Goal: Task Accomplishment & Management: Use online tool/utility

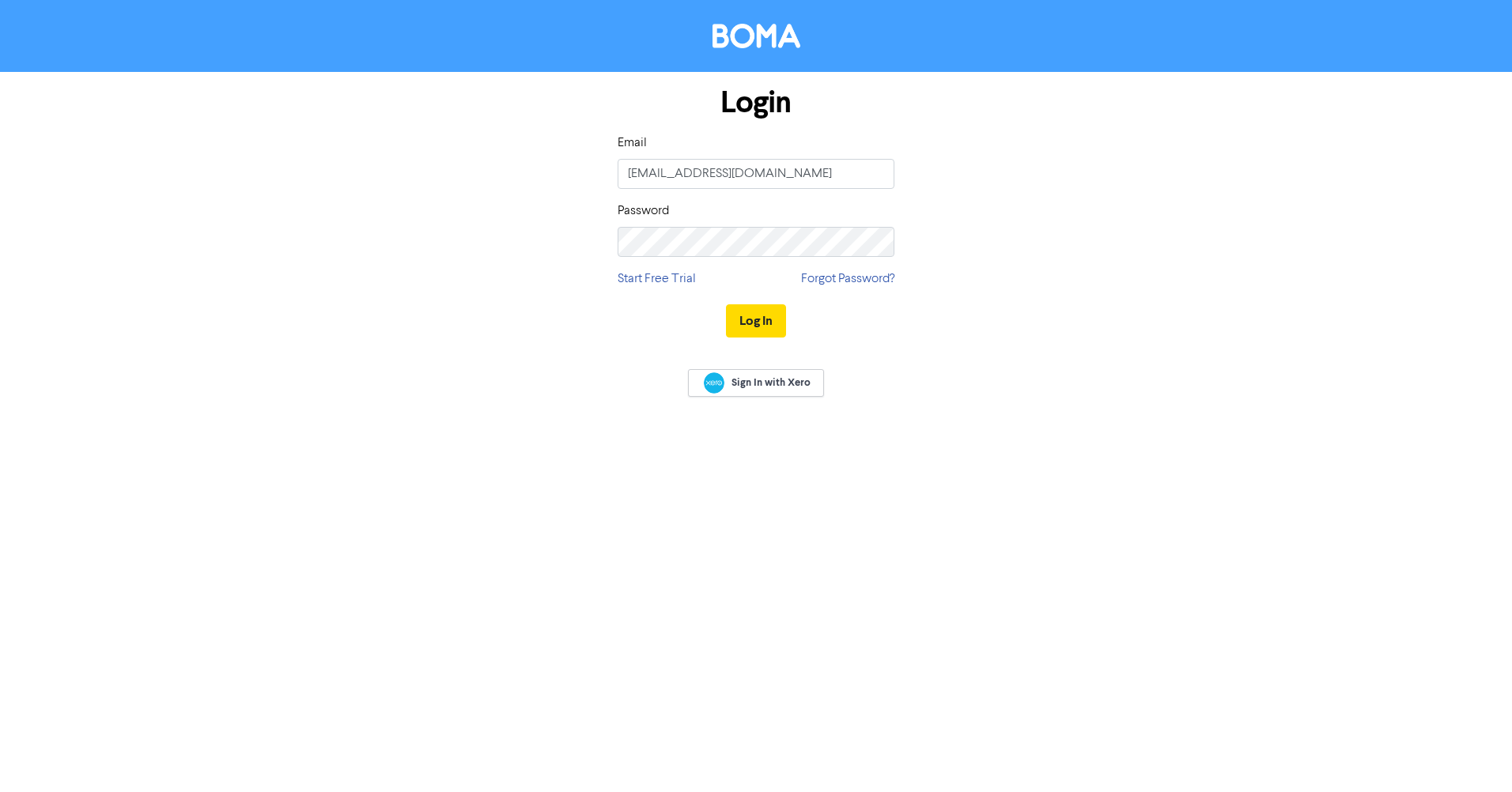
click at [747, 323] on button "Log In" at bounding box center [756, 321] width 60 height 33
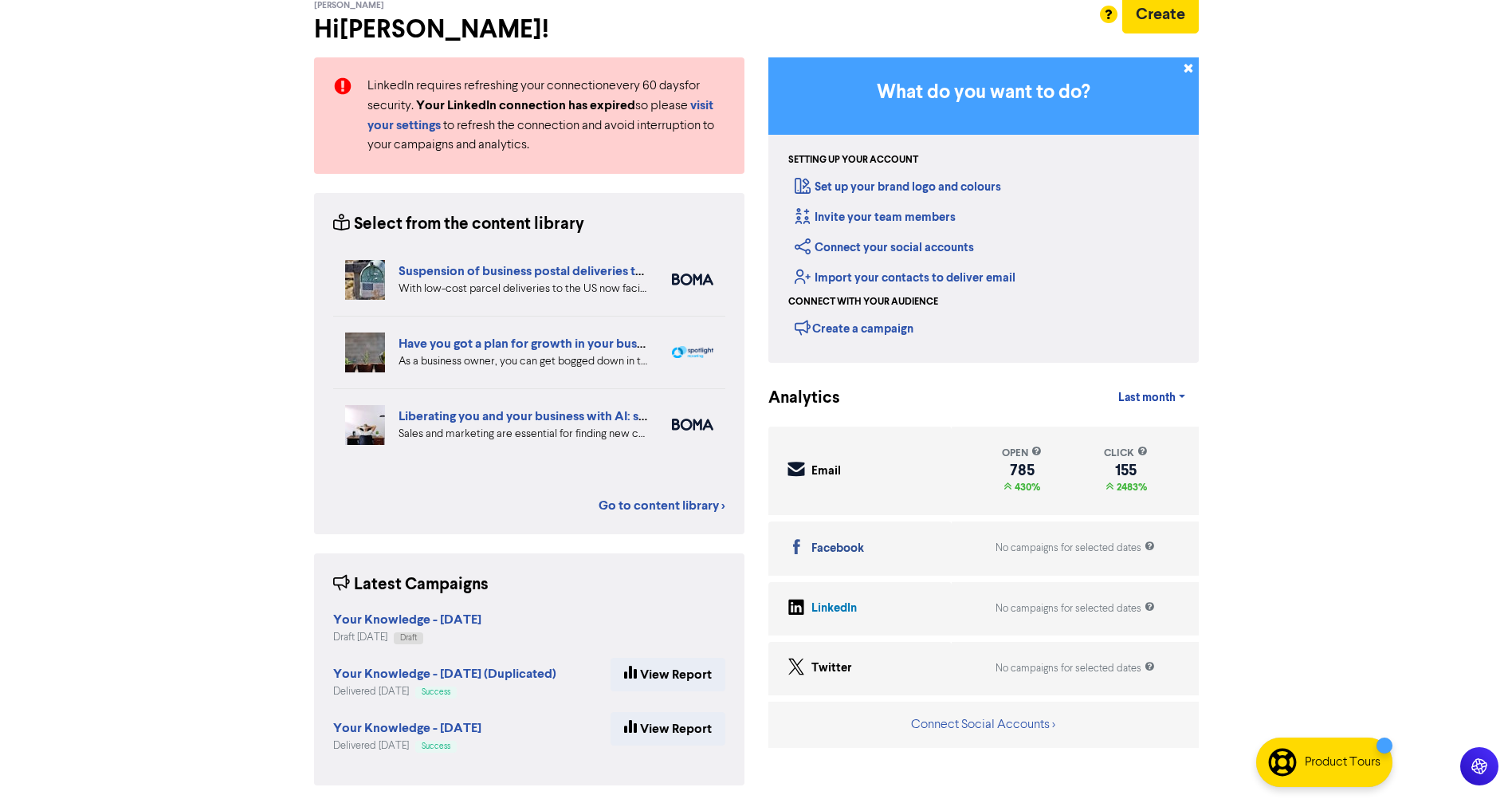
scroll to position [92, 0]
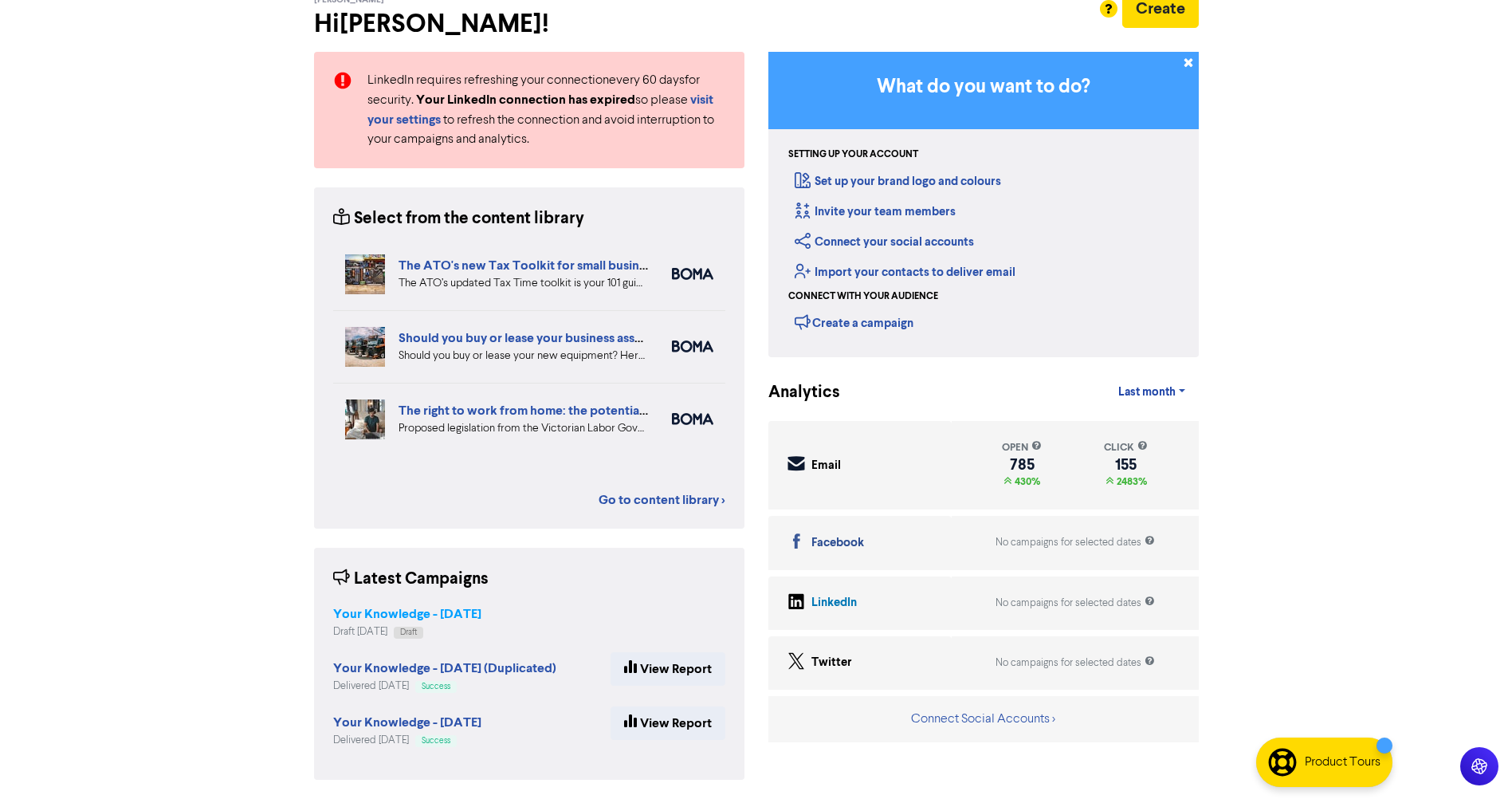
click at [446, 615] on strong "Your Knowledge - [DATE]" at bounding box center [407, 613] width 148 height 16
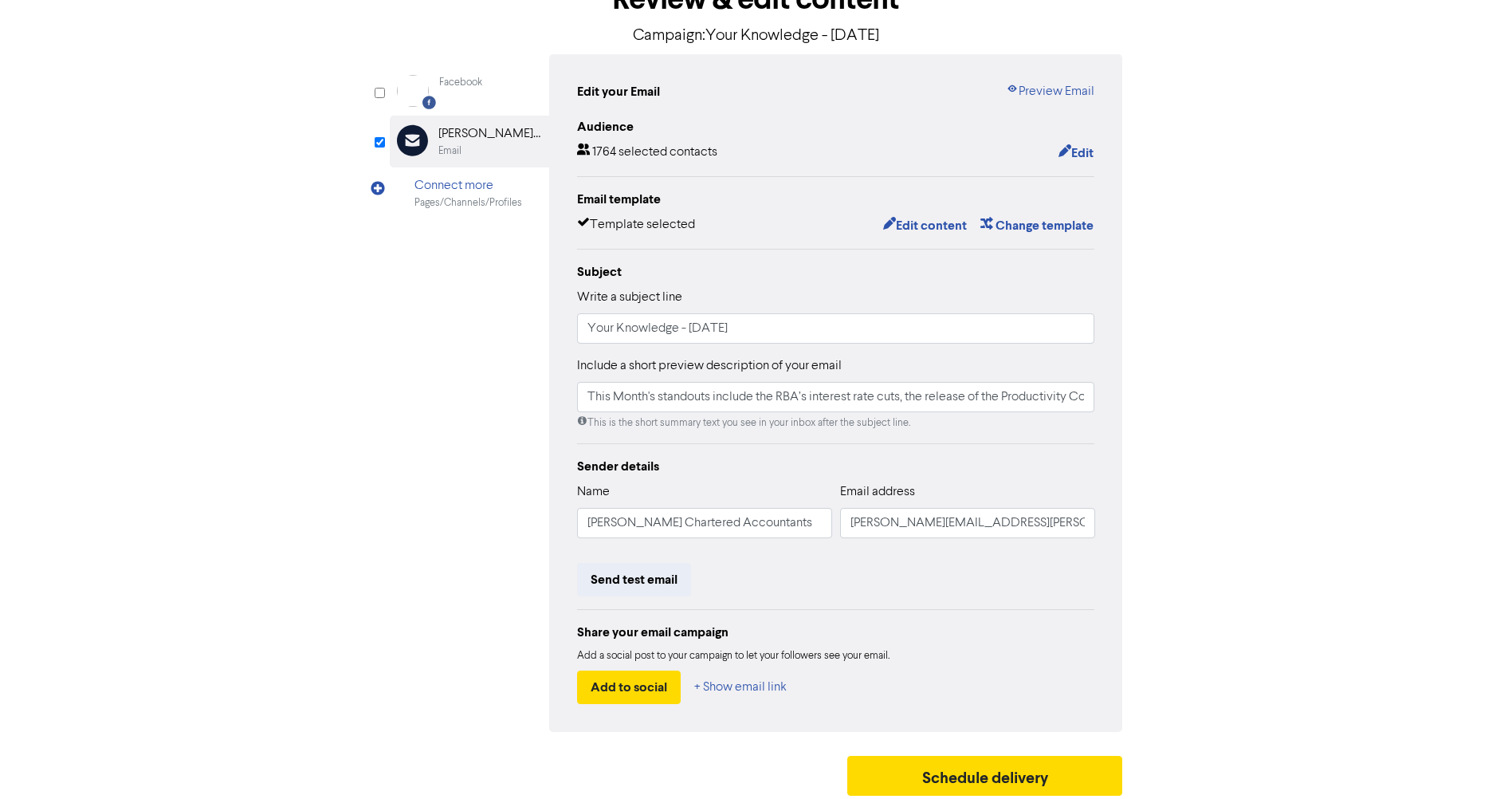
scroll to position [114, 0]
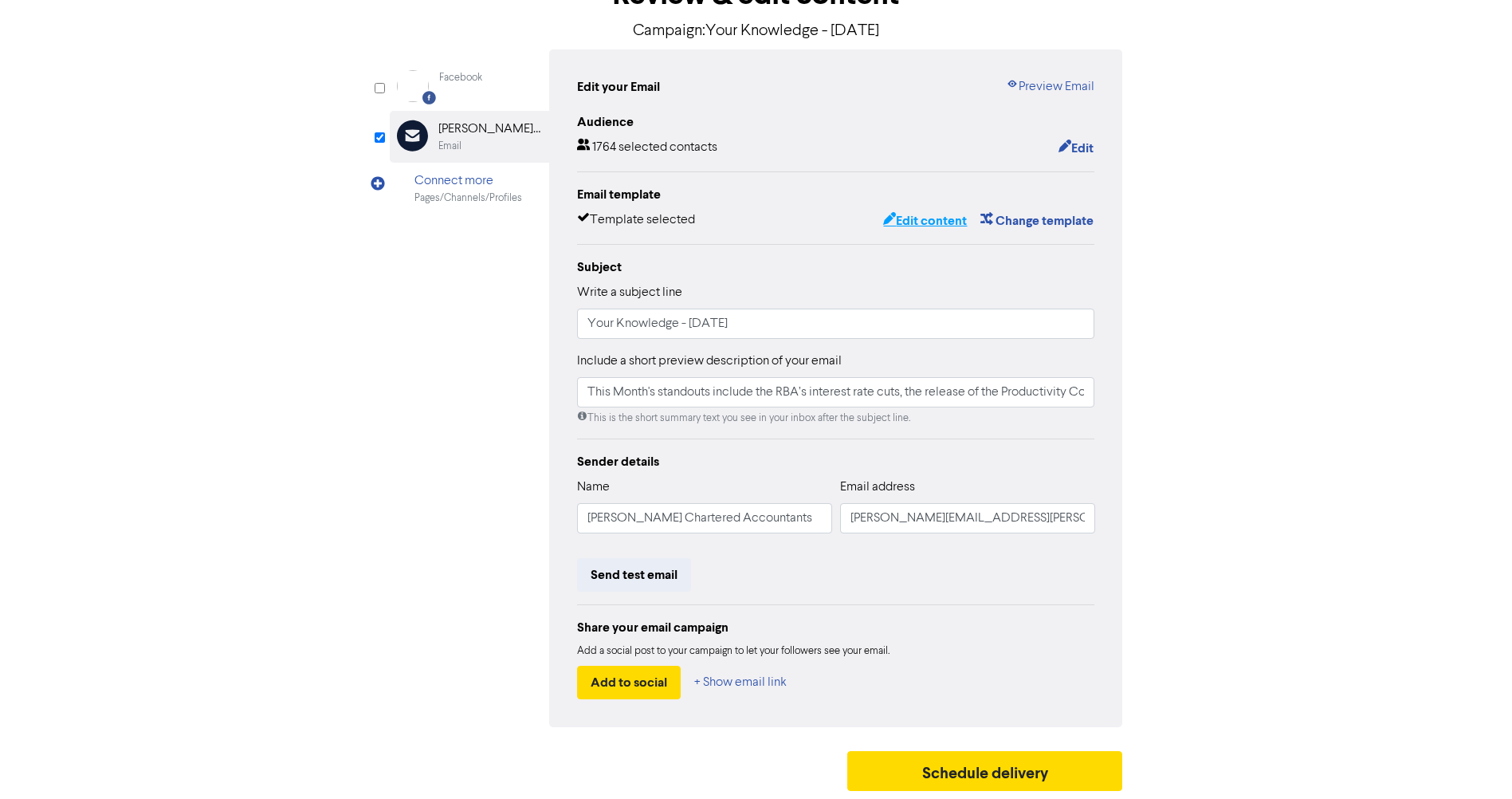
click at [919, 221] on button "Edit content" at bounding box center [924, 220] width 85 height 21
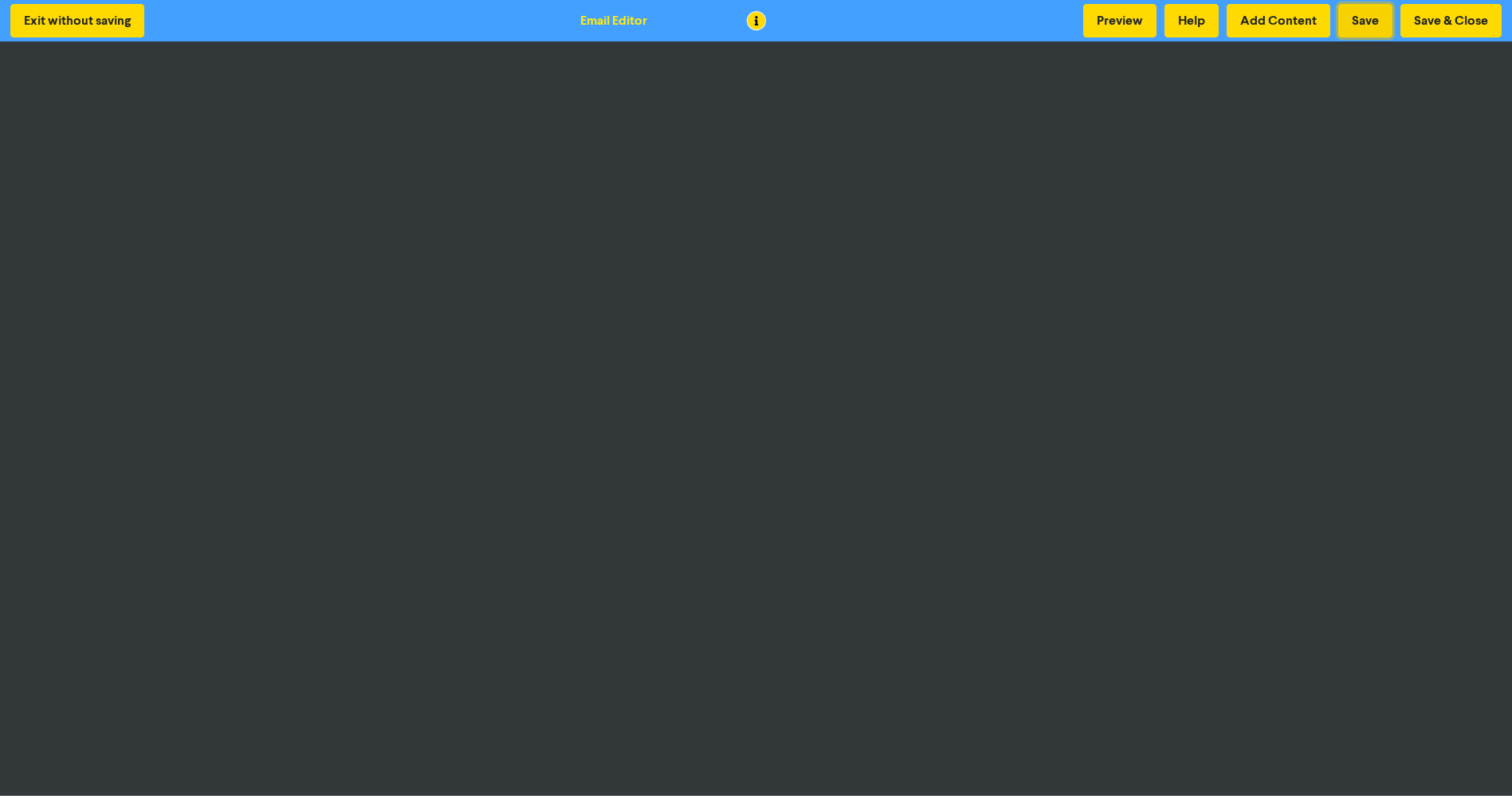
click at [1355, 23] on button "Save" at bounding box center [1366, 21] width 54 height 34
click at [1352, 29] on button "Save" at bounding box center [1366, 21] width 54 height 34
click at [1353, 24] on button "Save" at bounding box center [1366, 21] width 54 height 34
click at [1428, 21] on button "Save & Close" at bounding box center [1451, 21] width 101 height 34
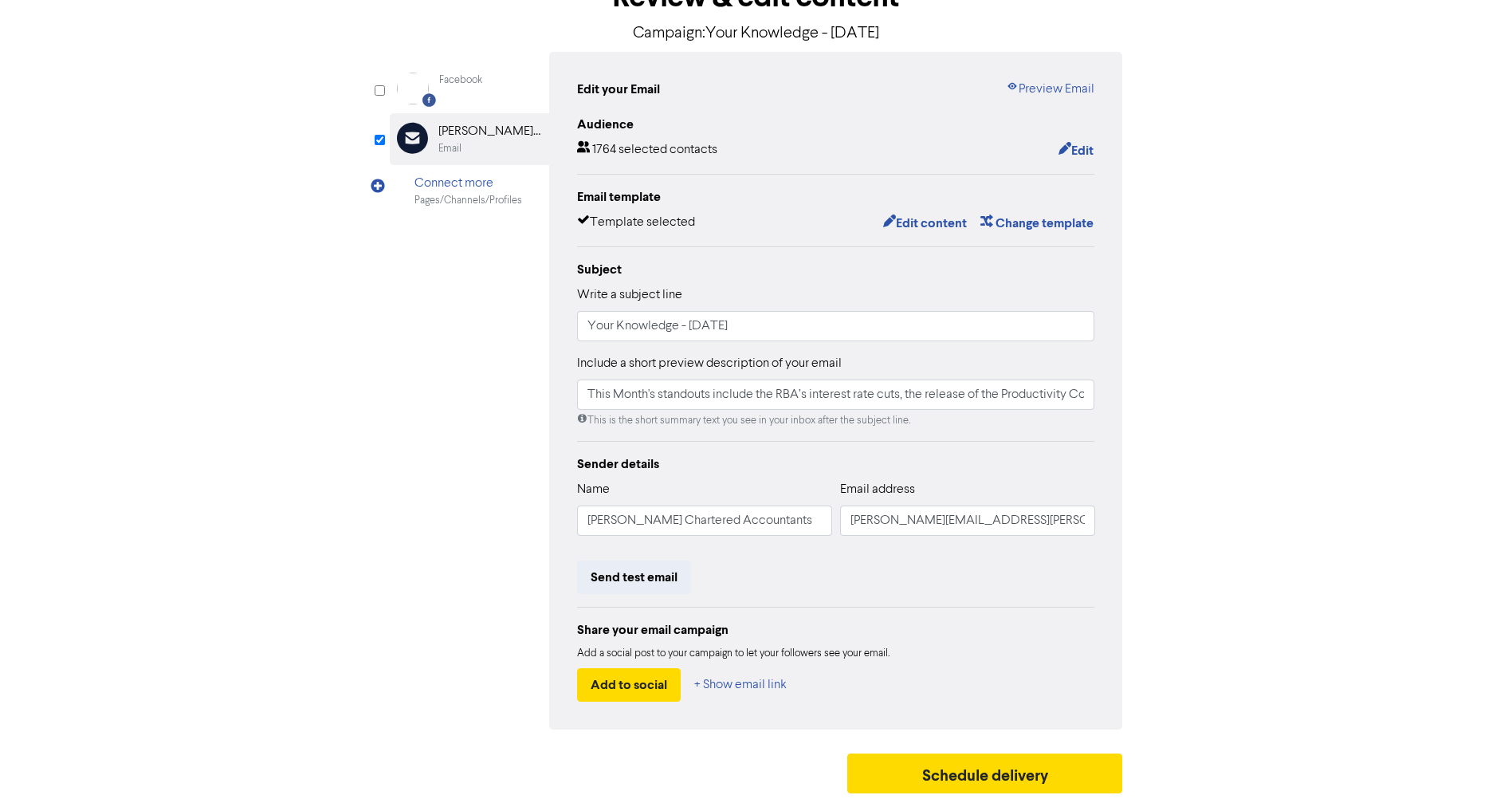
scroll to position [114, 0]
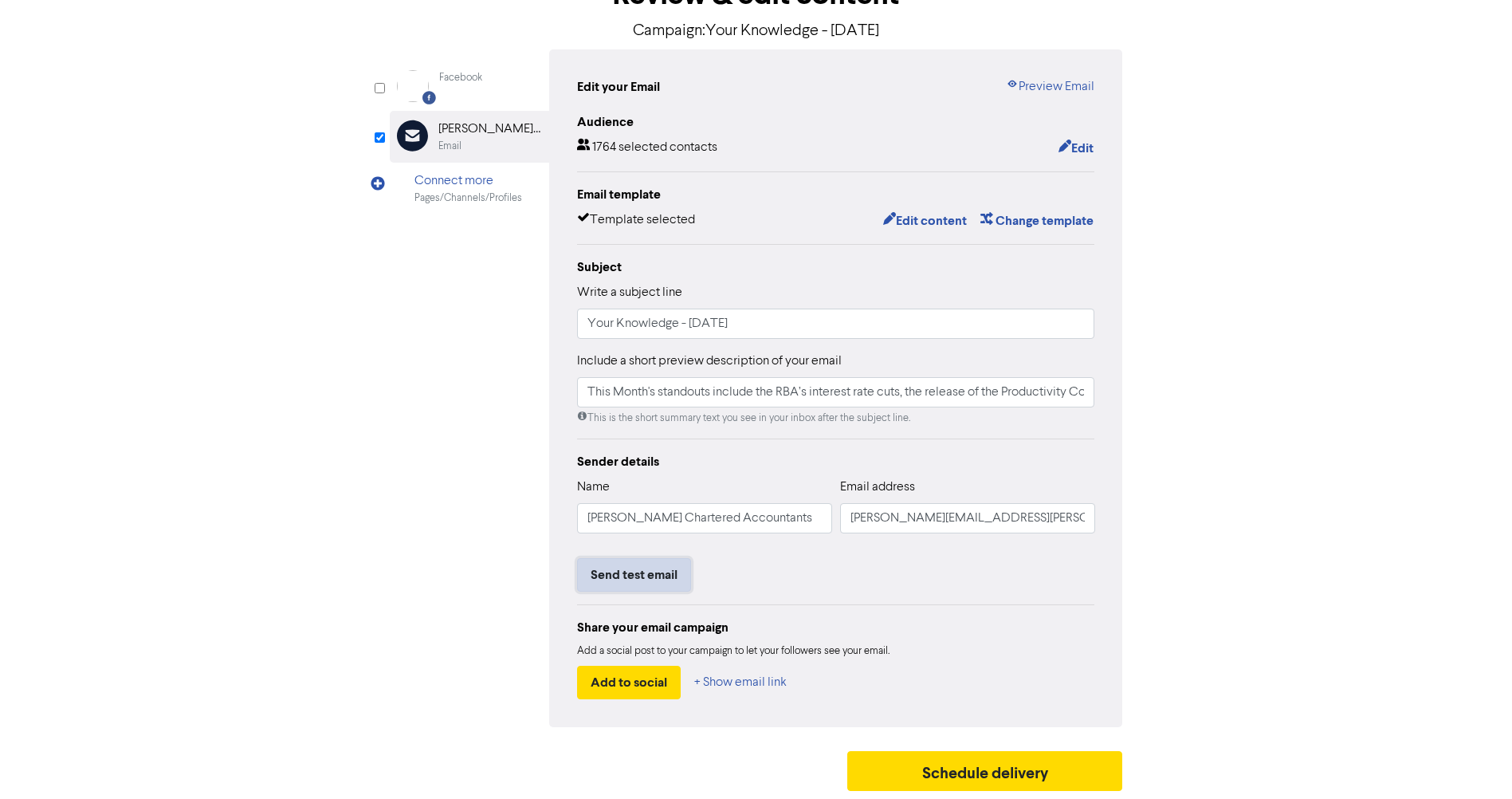
click at [636, 582] on button "Send test email" at bounding box center [635, 575] width 114 height 34
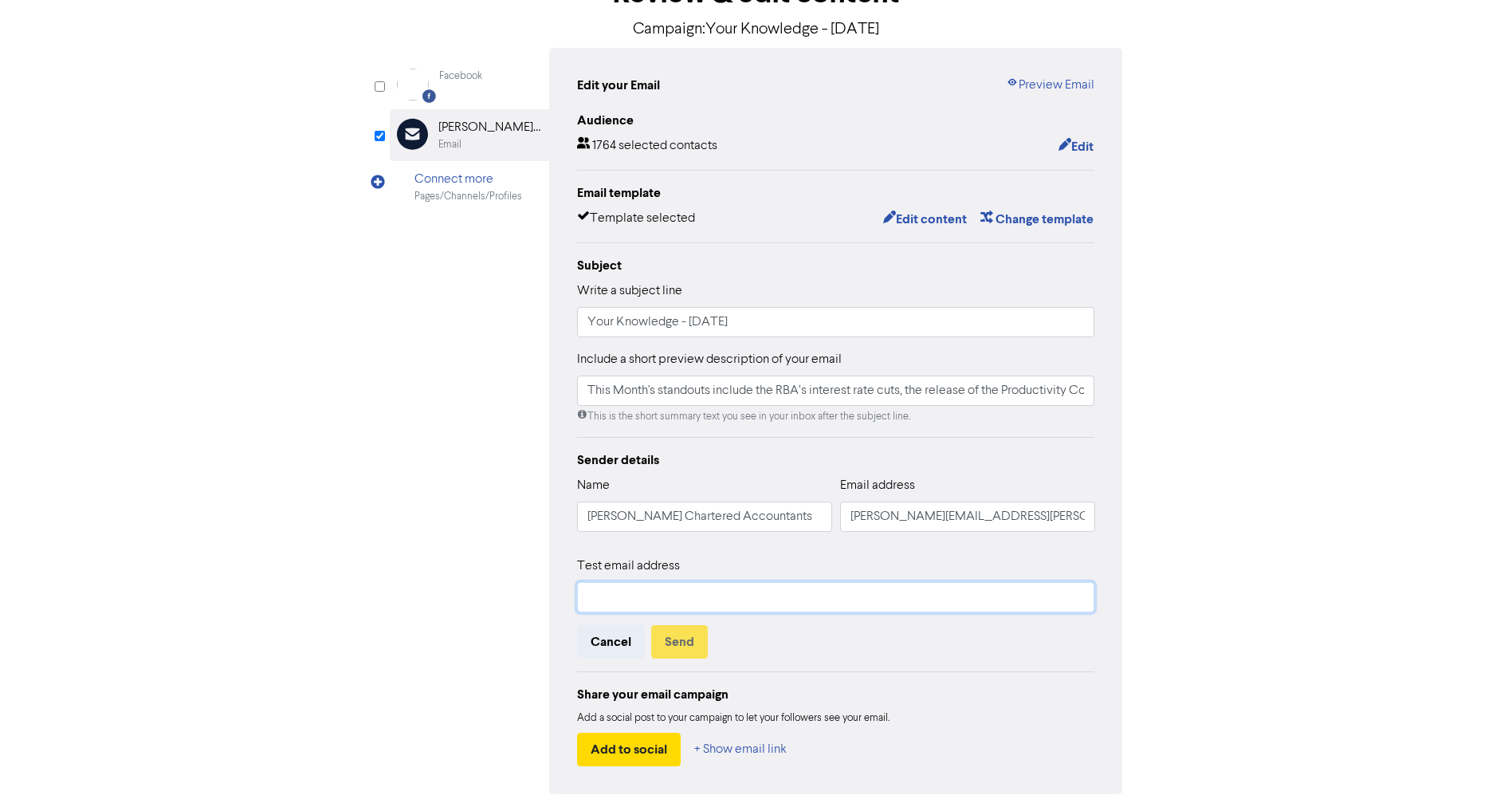
click at [629, 593] on input "text" at bounding box center [836, 597] width 518 height 30
type input "[EMAIL_ADDRESS][DOMAIN_NAME]"
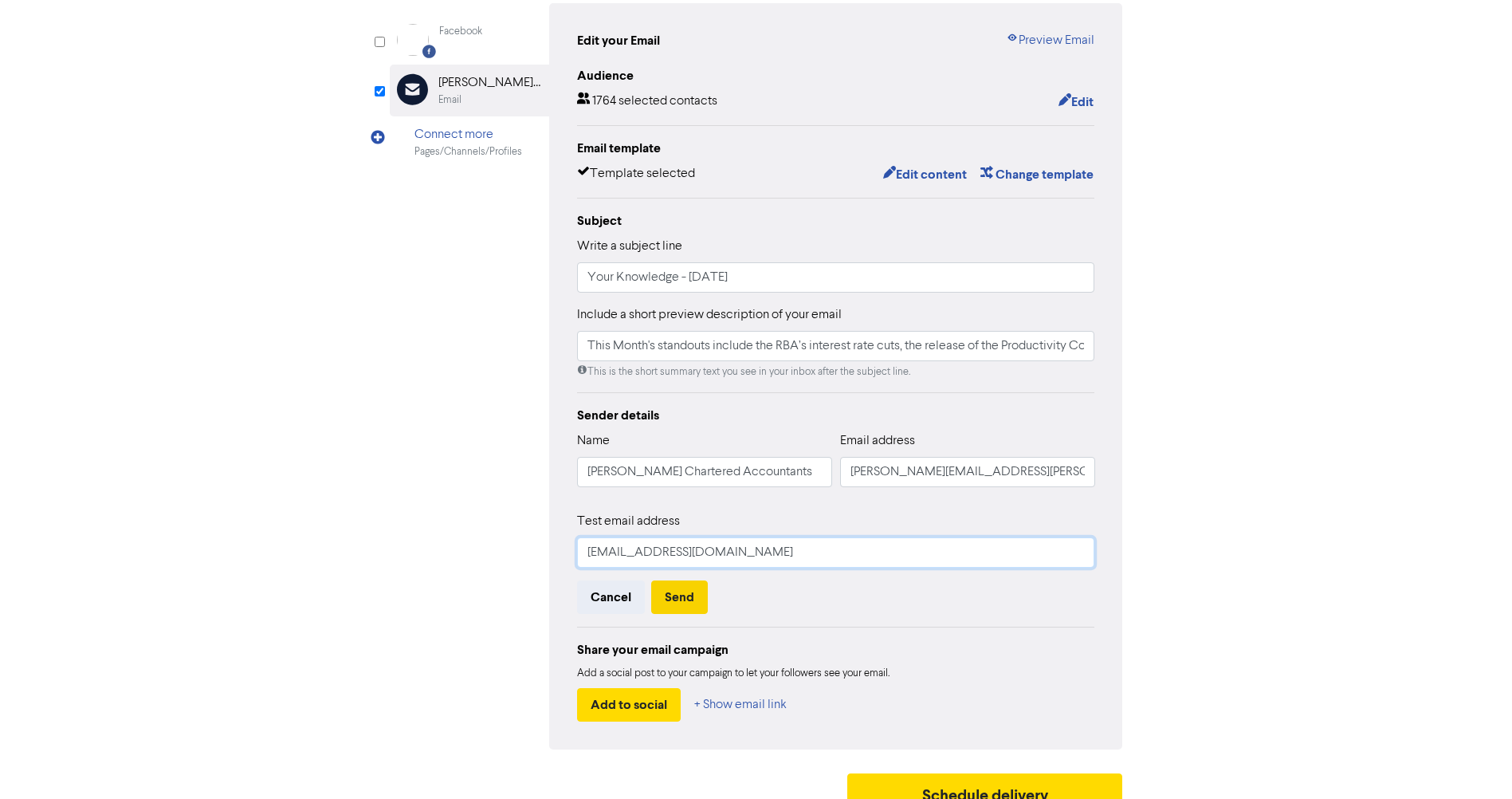
scroll to position [184, 0]
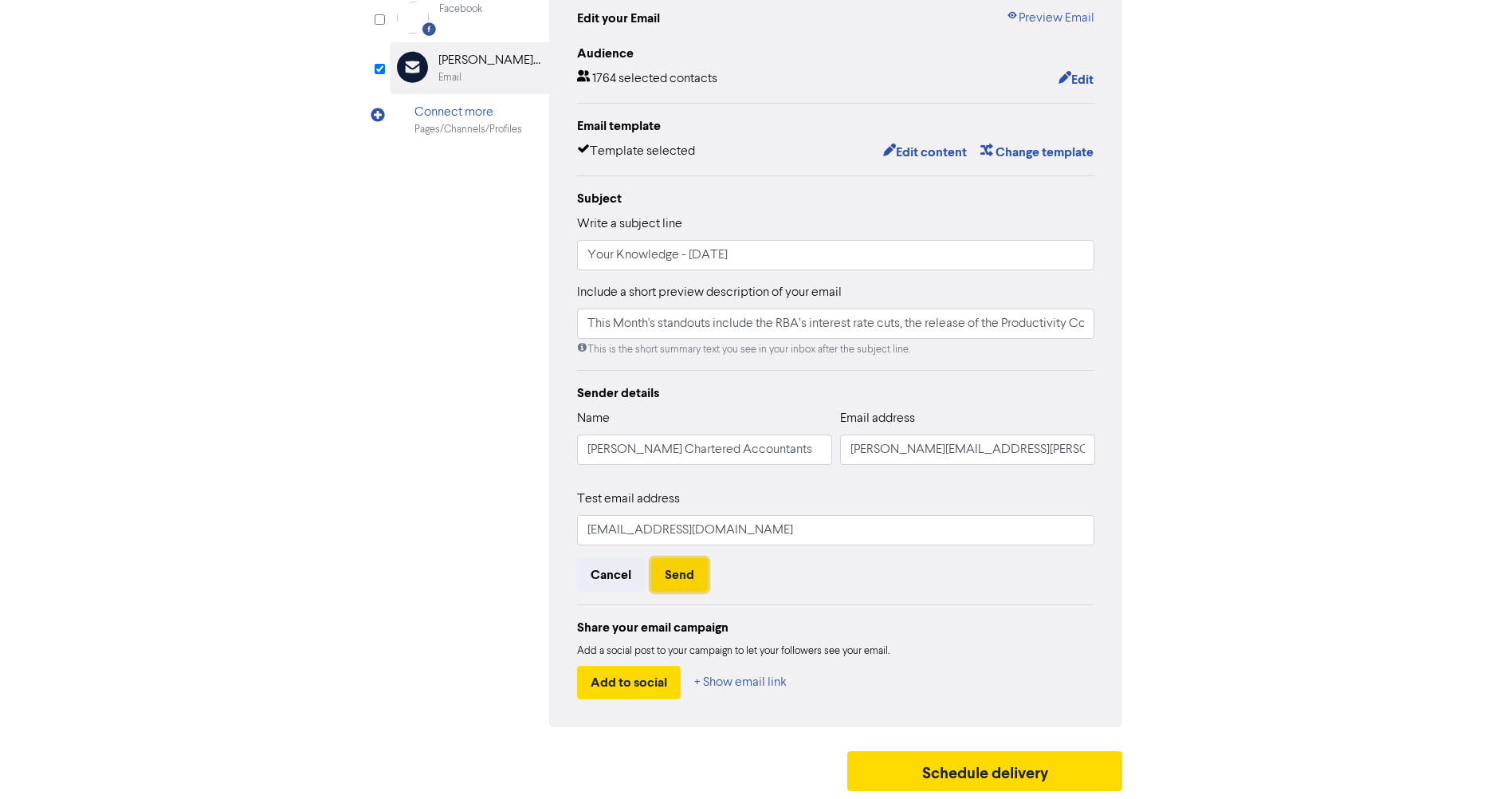
click at [693, 573] on button "Send" at bounding box center [680, 575] width 56 height 34
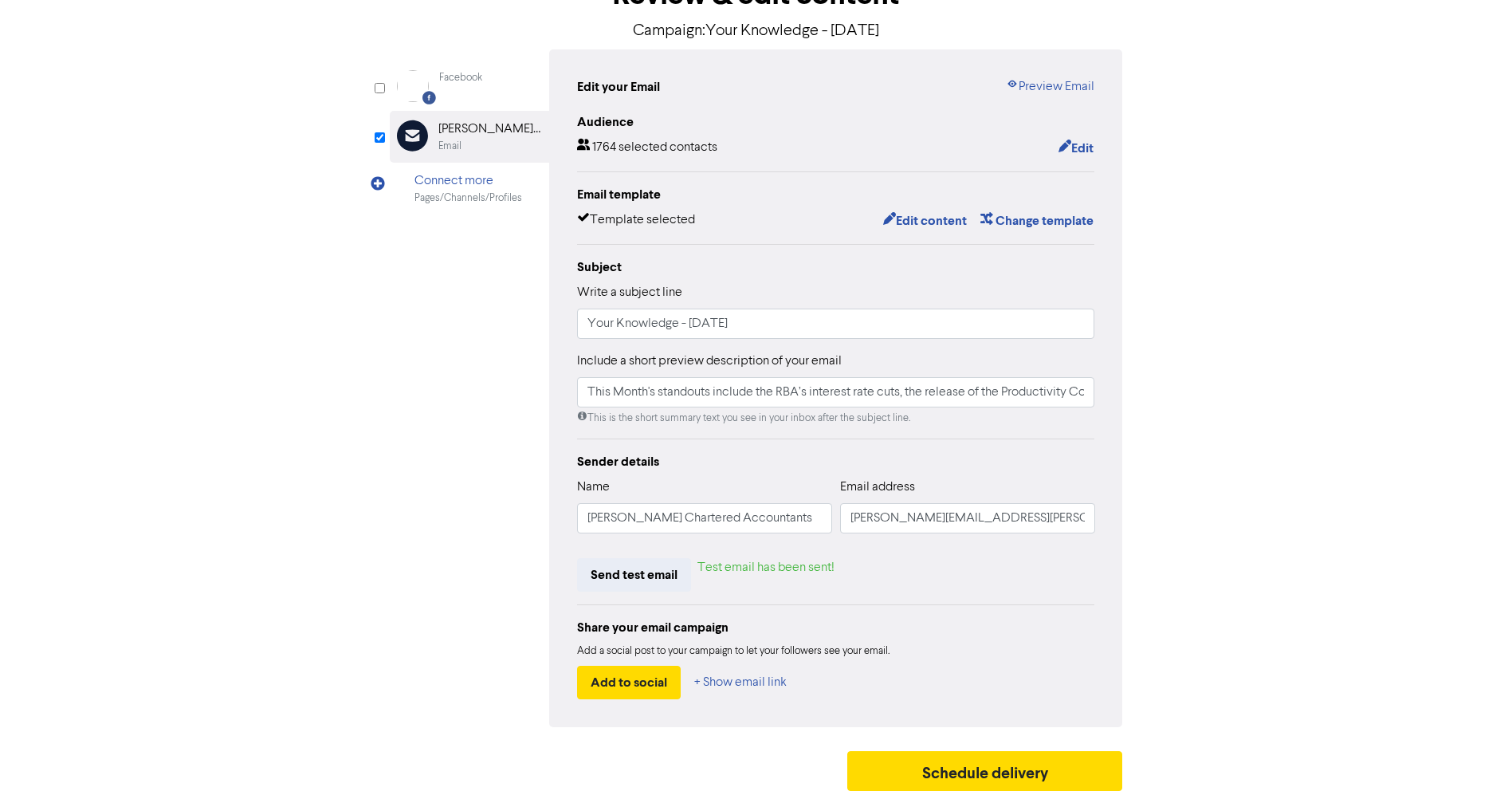
scroll to position [114, 0]
click at [652, 576] on button "Send test email" at bounding box center [635, 575] width 114 height 34
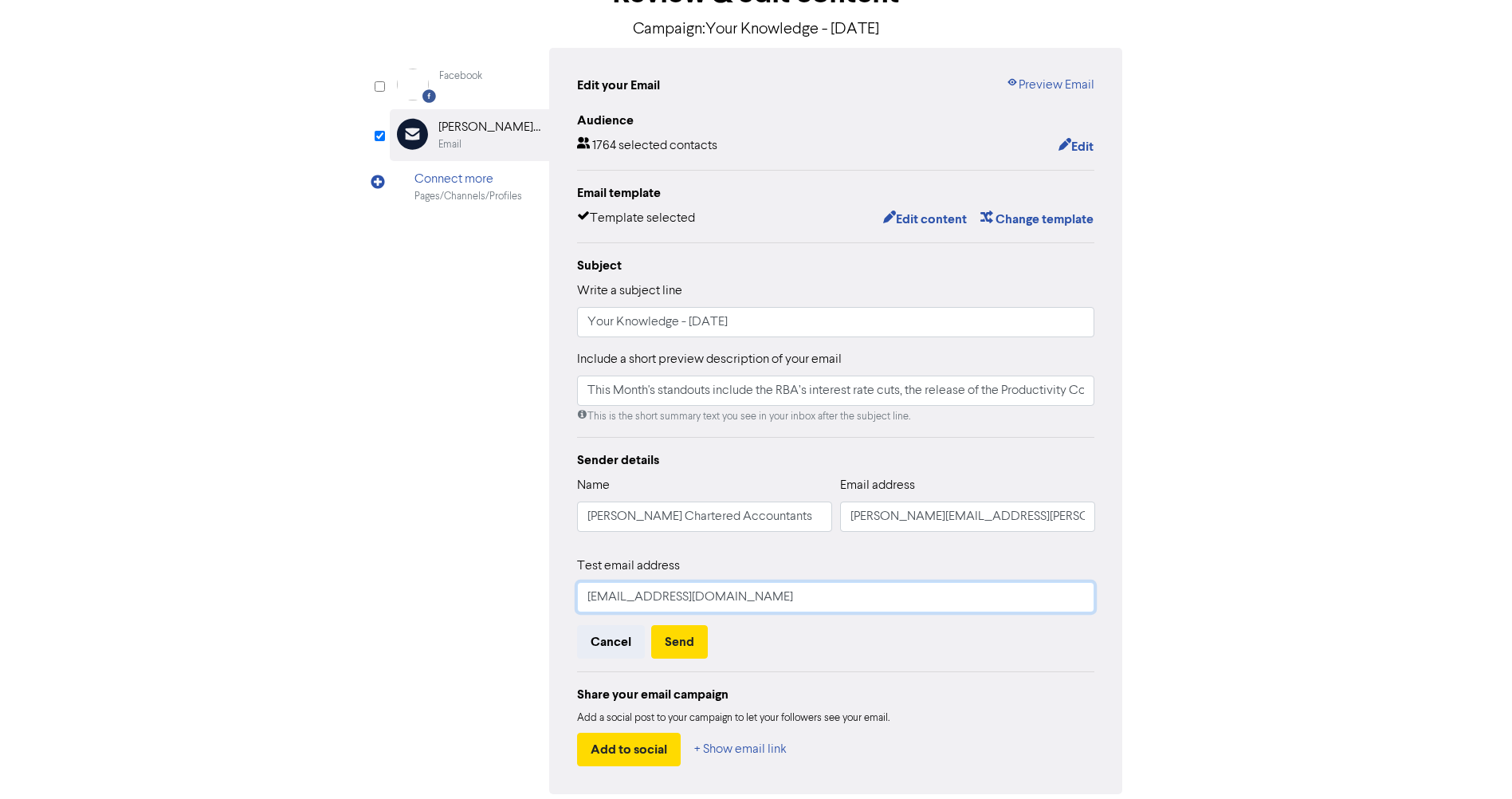
click at [607, 596] on input "[EMAIL_ADDRESS][DOMAIN_NAME]" at bounding box center [836, 597] width 518 height 30
type input "[PERSON_NAME][EMAIL_ADDRESS][PERSON_NAME][DOMAIN_NAME]"
click at [668, 645] on button "Send" at bounding box center [680, 642] width 56 height 34
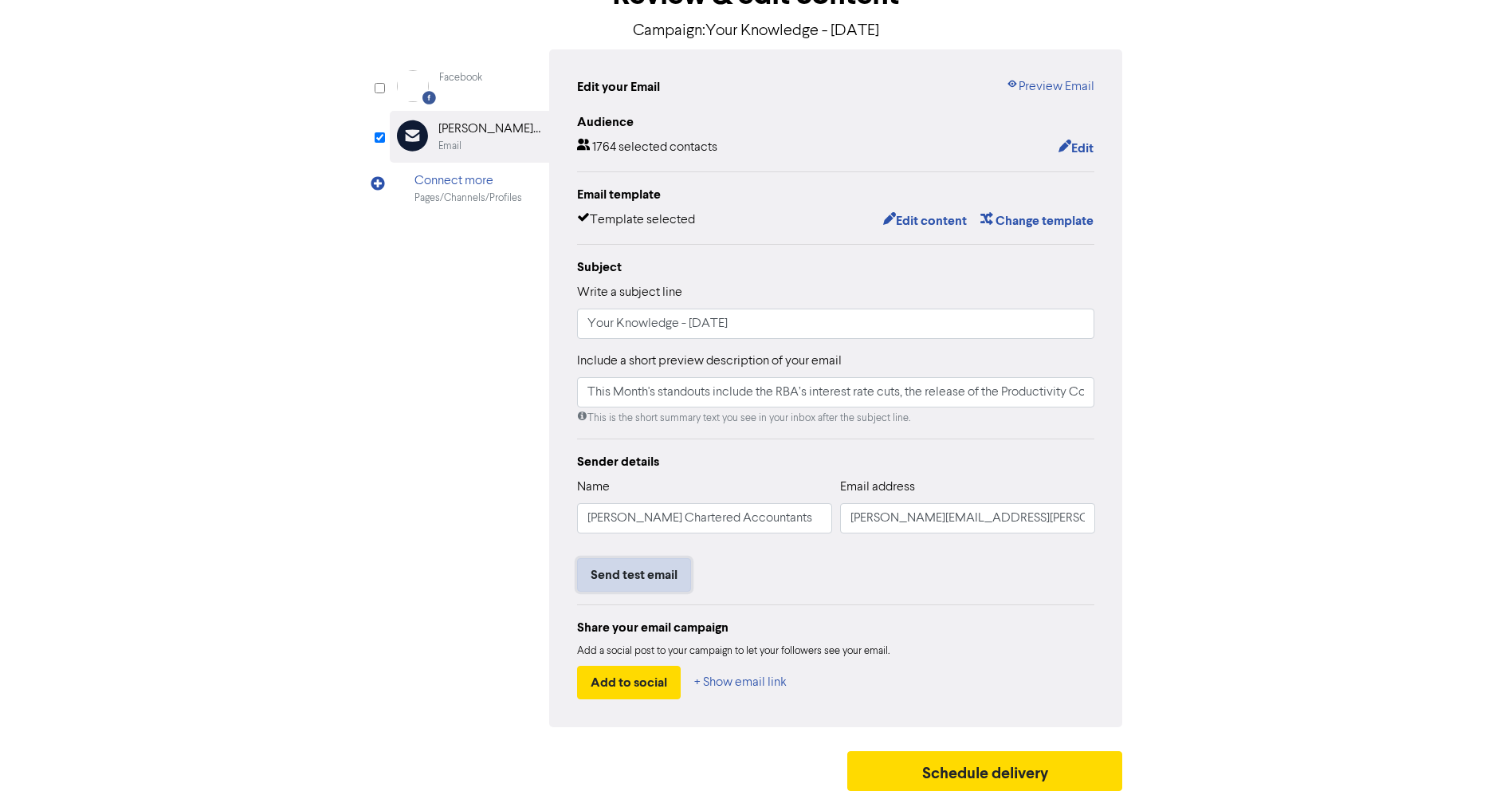
click at [623, 573] on button "Send test email" at bounding box center [635, 575] width 114 height 34
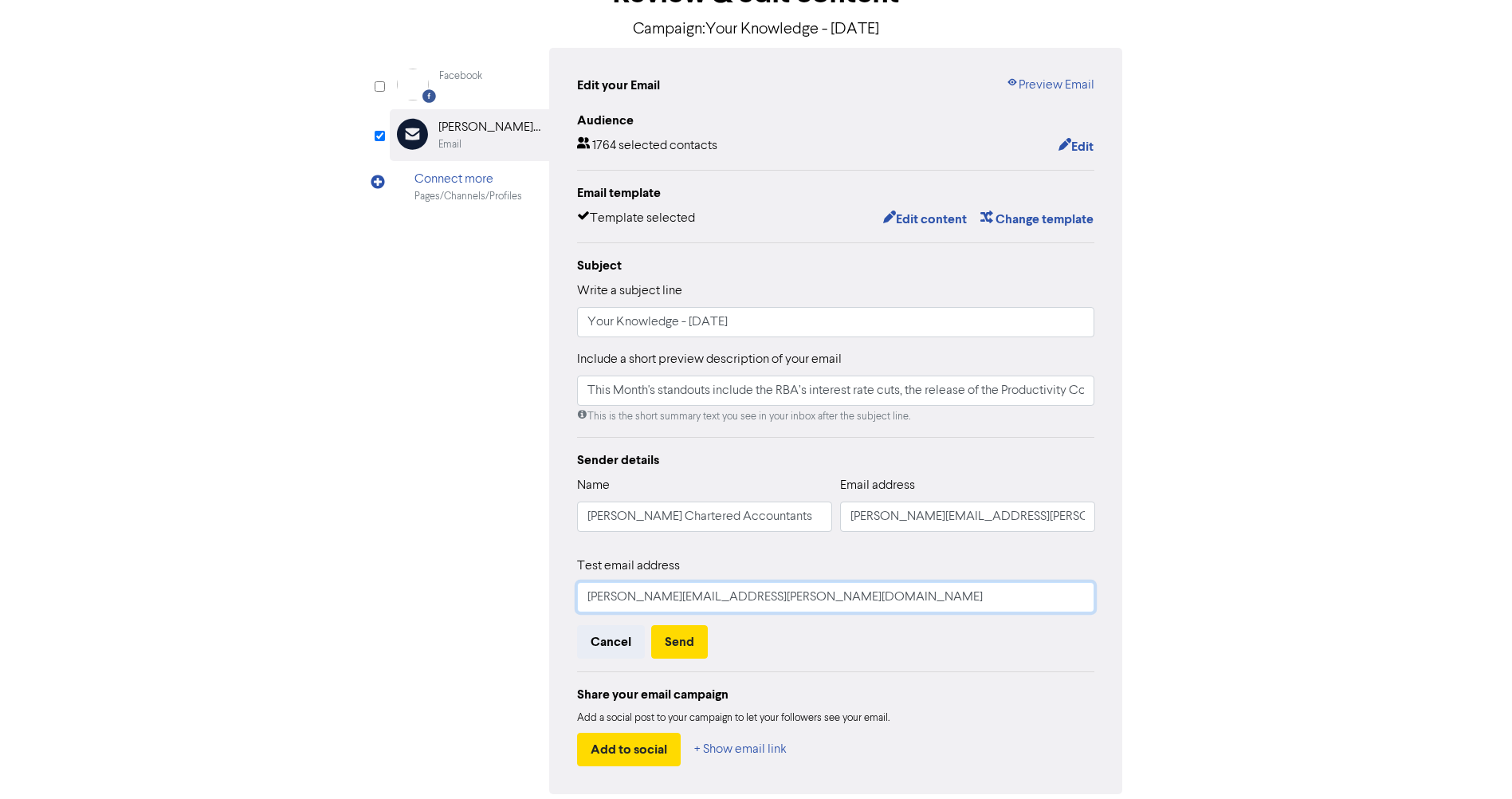
drag, startPoint x: 819, startPoint y: 599, endPoint x: 547, endPoint y: 598, distance: 272.0
click at [547, 598] on div "Facebook Created with Sketch. Facebook Email Created with Sketch. [PERSON_NAME]…" at bounding box center [756, 421] width 733 height 746
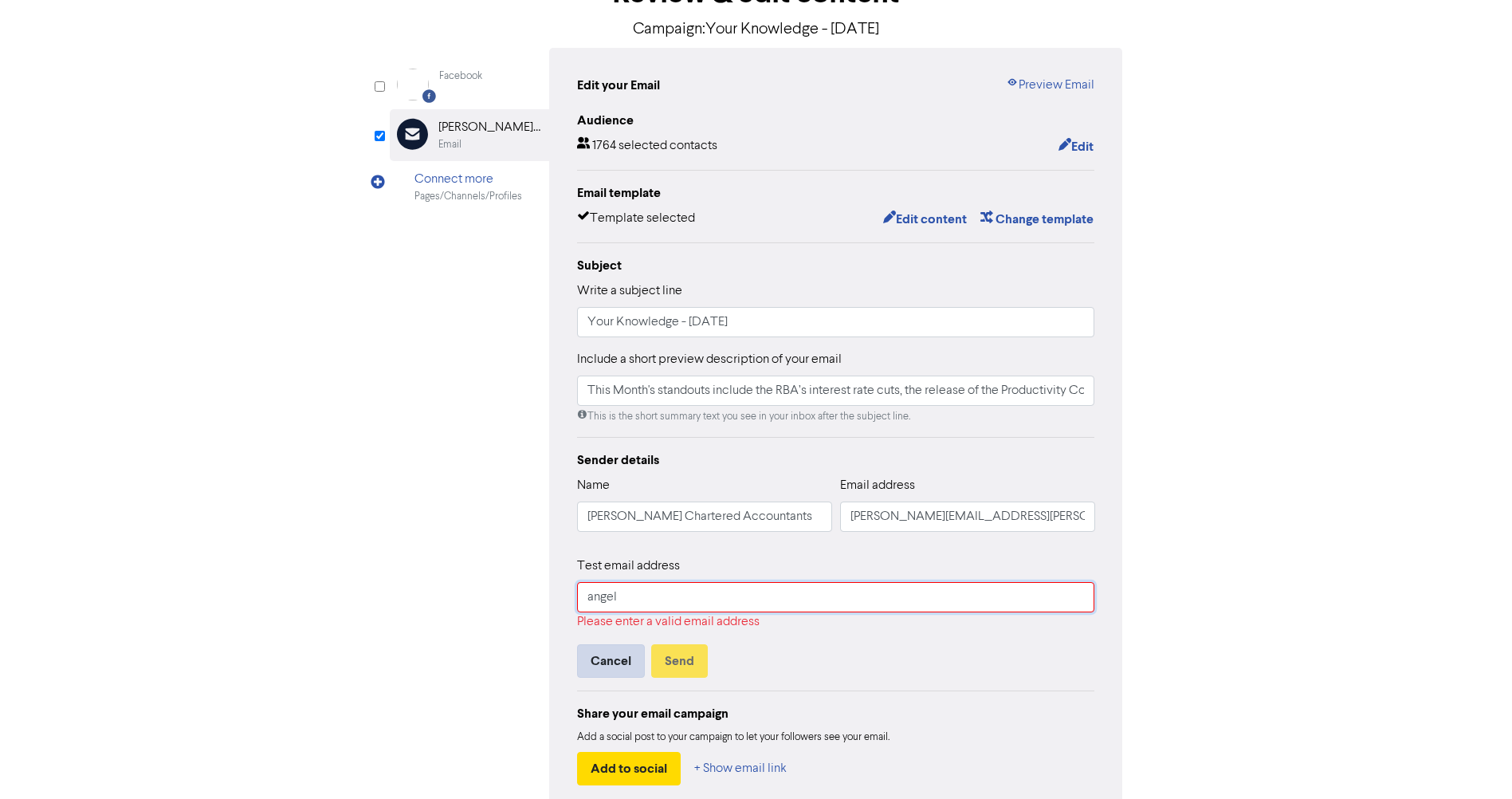
type input "[EMAIL_ADDRESS][DOMAIN_NAME]"
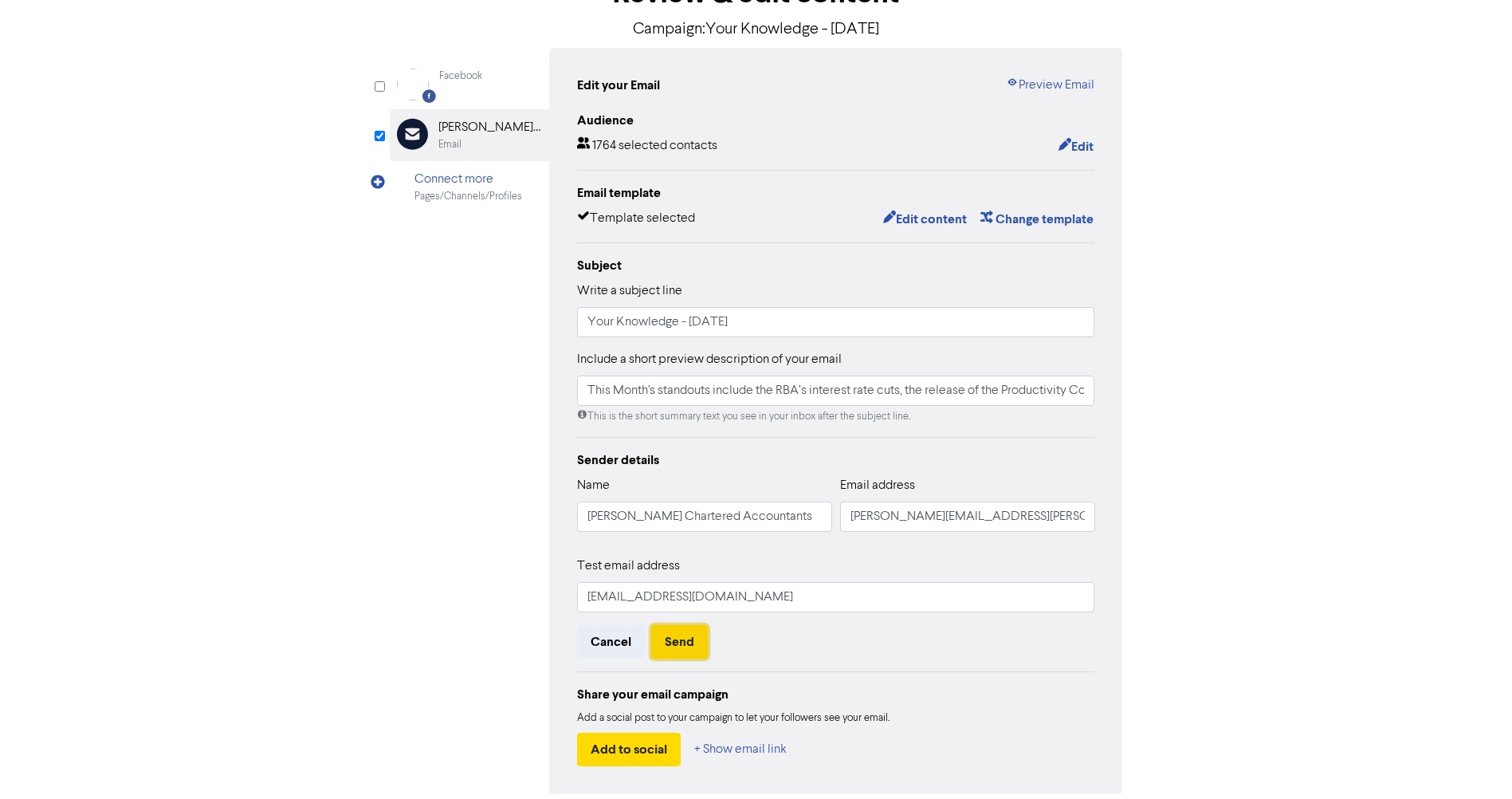
click at [674, 644] on button "Send" at bounding box center [680, 642] width 56 height 34
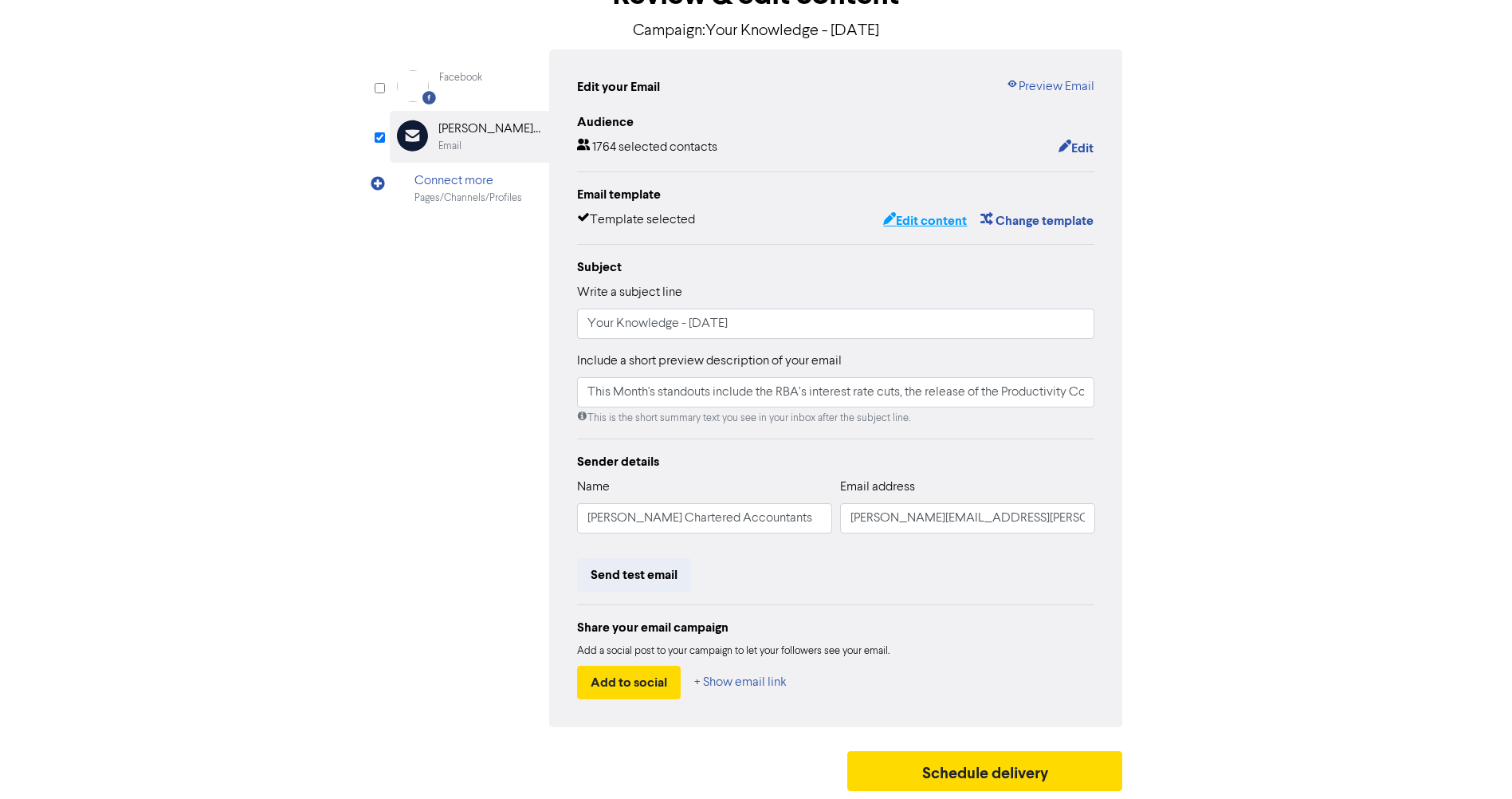
click at [954, 219] on button "Edit content" at bounding box center [924, 220] width 85 height 21
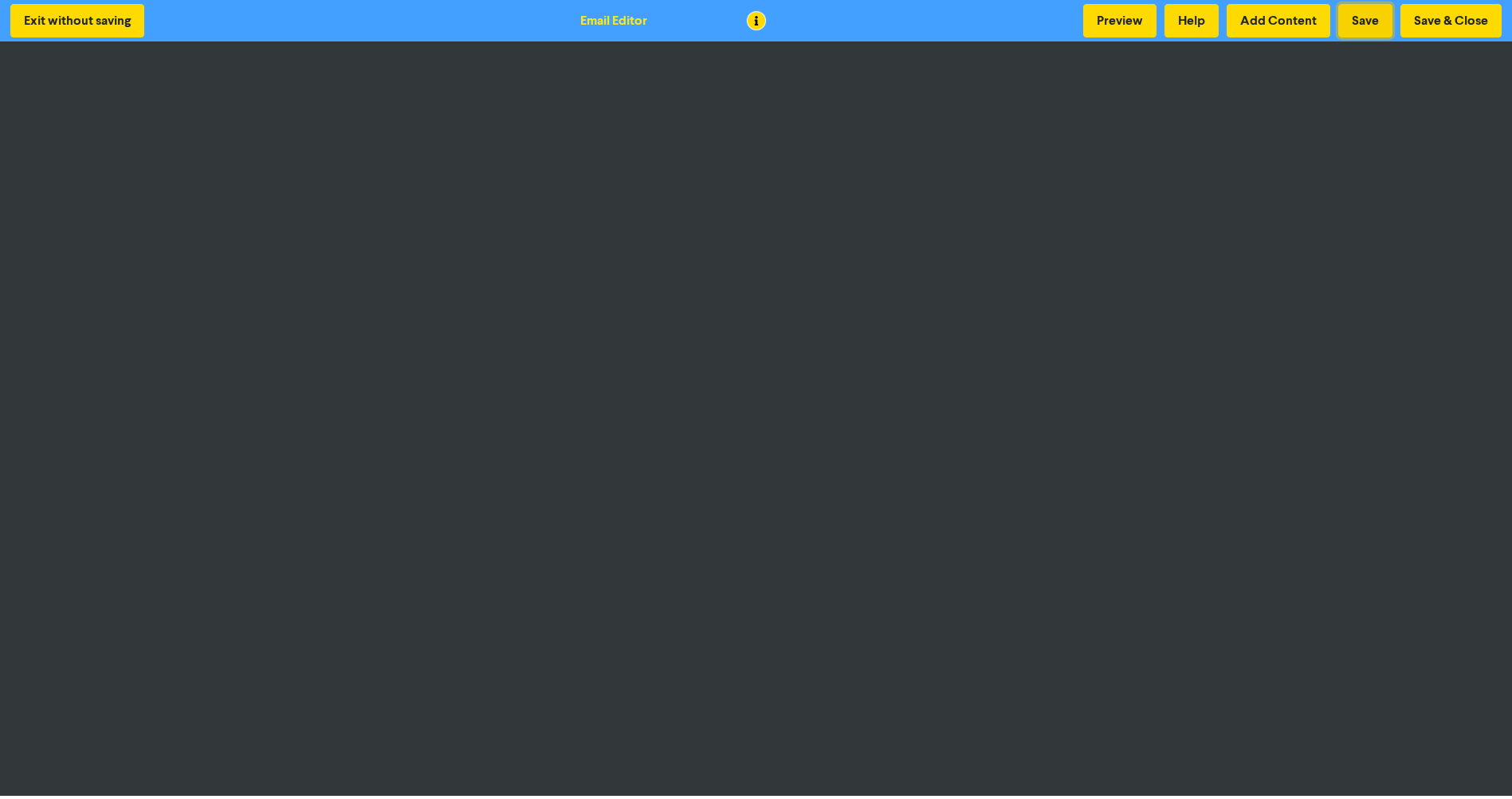
click at [1364, 23] on button "Save" at bounding box center [1366, 21] width 54 height 34
click at [1447, 23] on button "Save & Close" at bounding box center [1451, 21] width 101 height 34
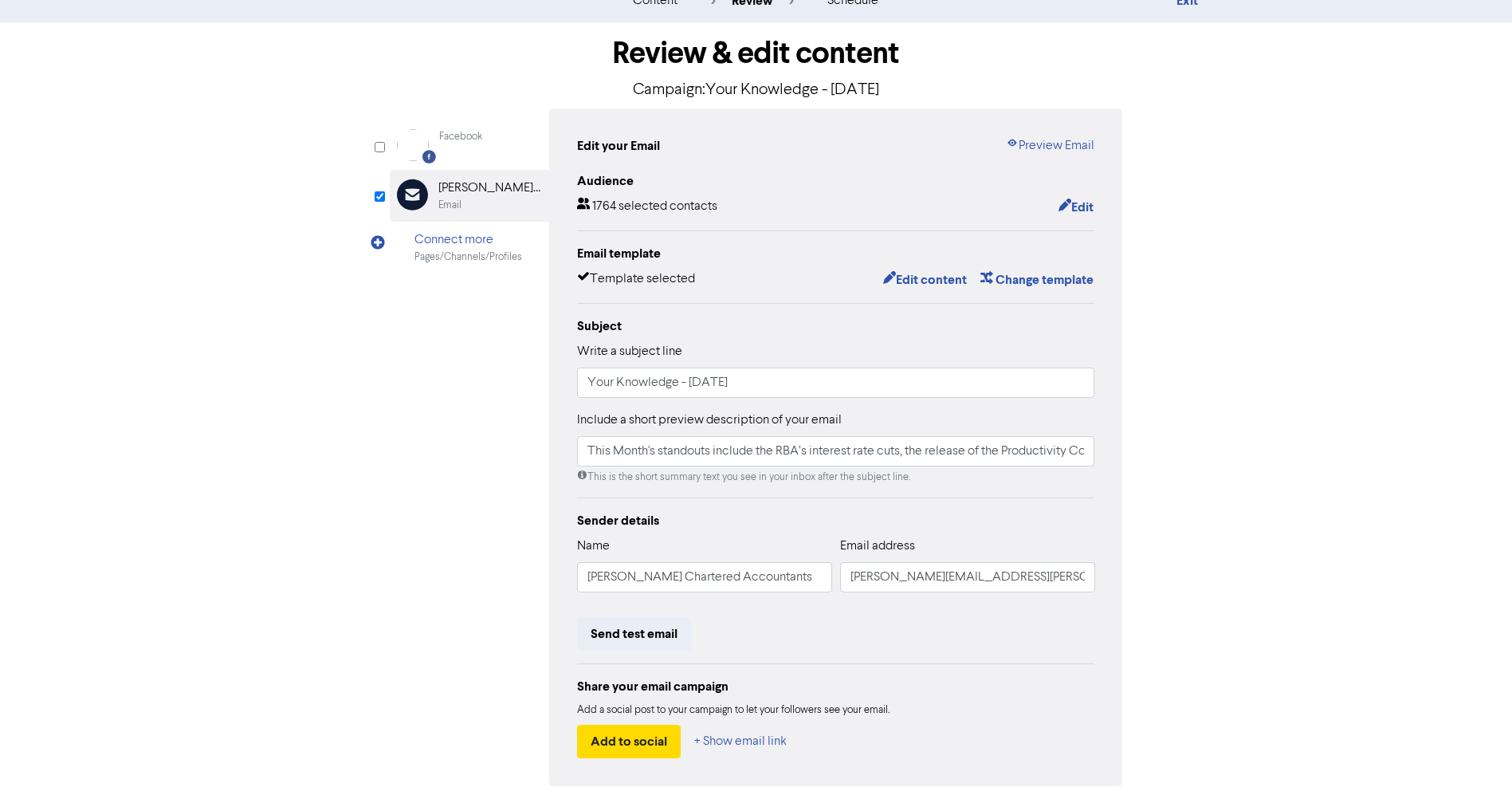
scroll to position [114, 0]
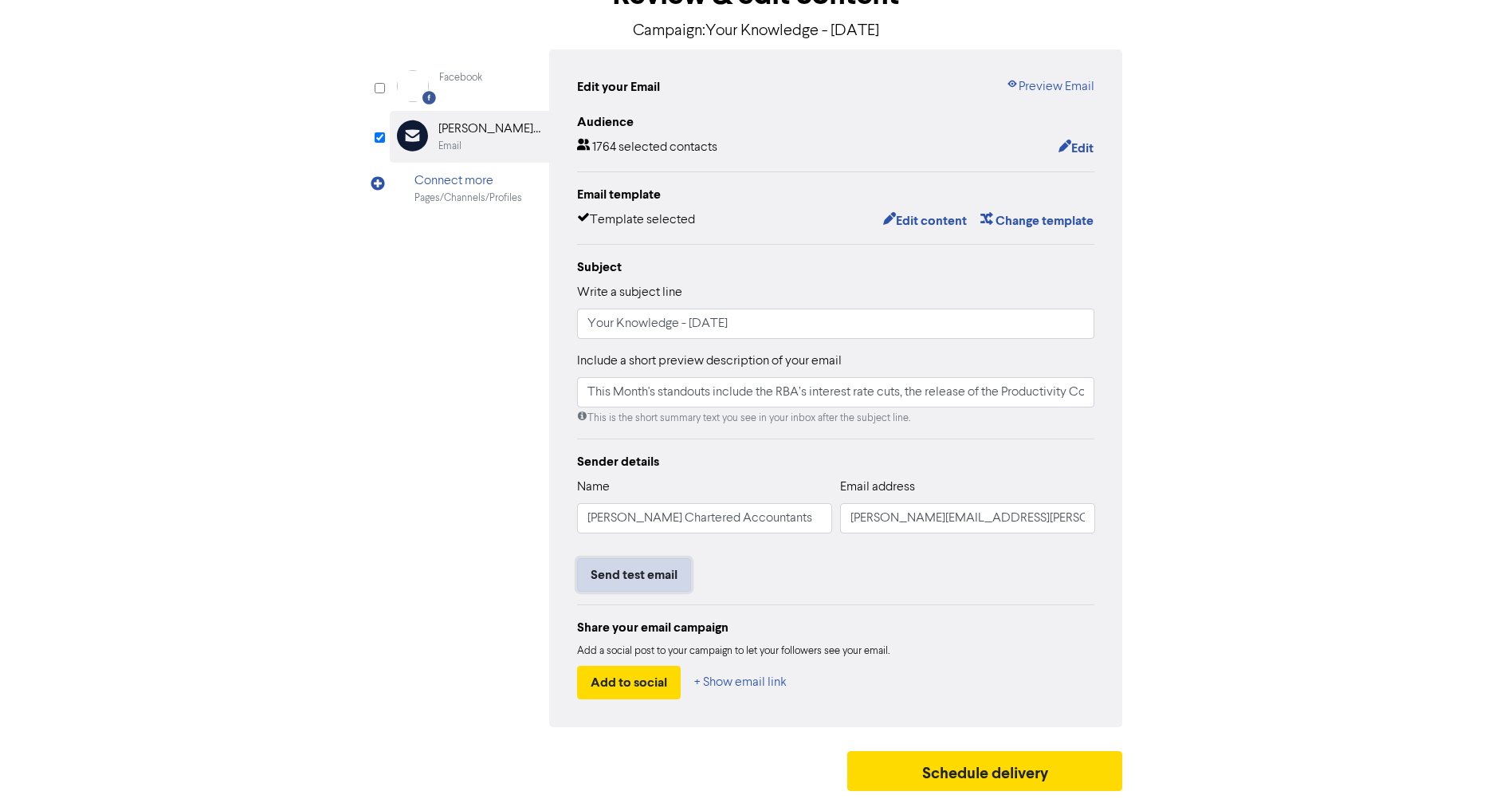
click at [633, 578] on button "Send test email" at bounding box center [635, 575] width 114 height 34
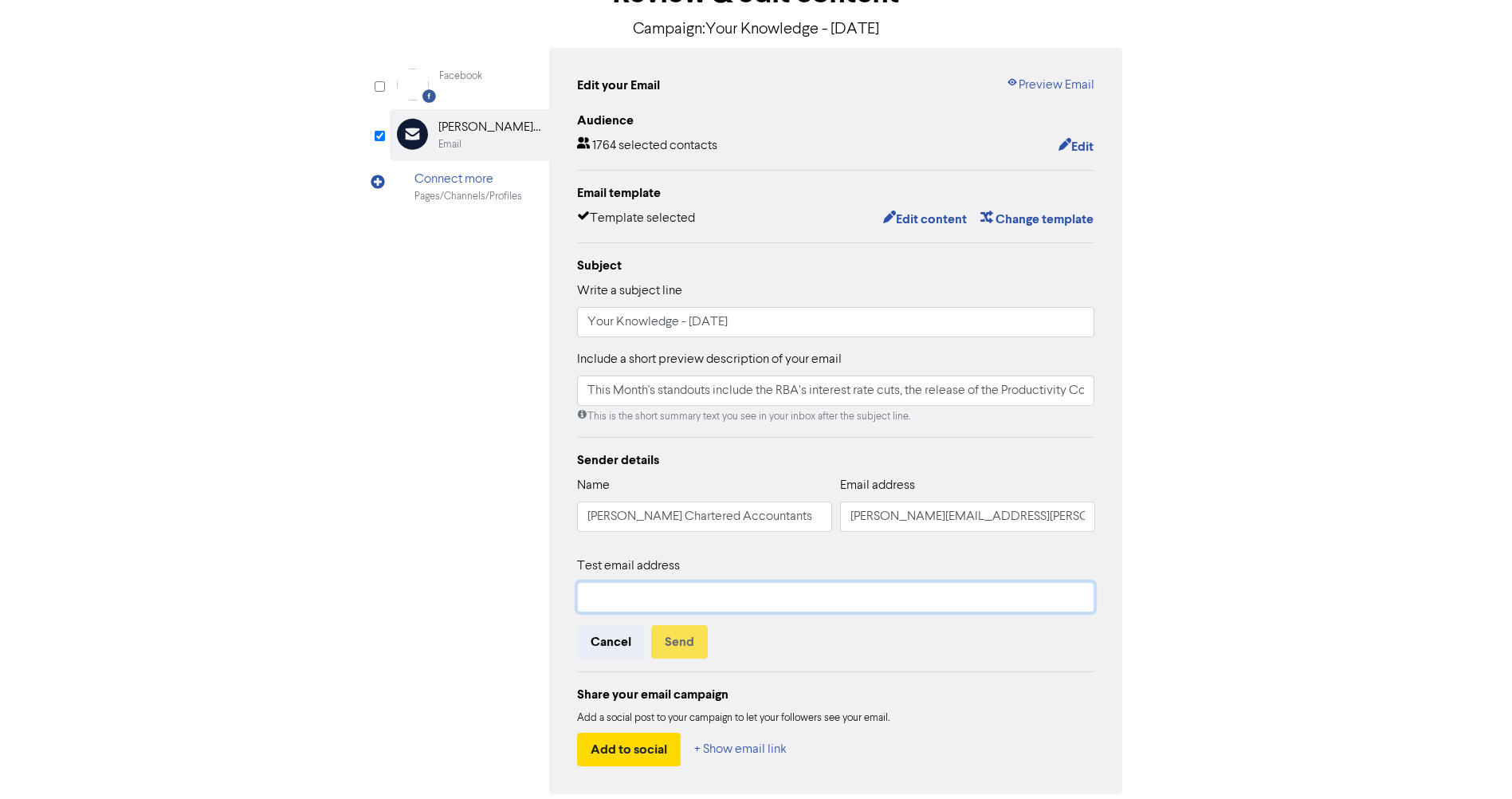
click at [642, 595] on input "text" at bounding box center [836, 597] width 518 height 30
type input "[PERSON_NAME][EMAIL_ADDRESS][PERSON_NAME][DOMAIN_NAME]"
click at [690, 646] on button "Send" at bounding box center [680, 642] width 56 height 34
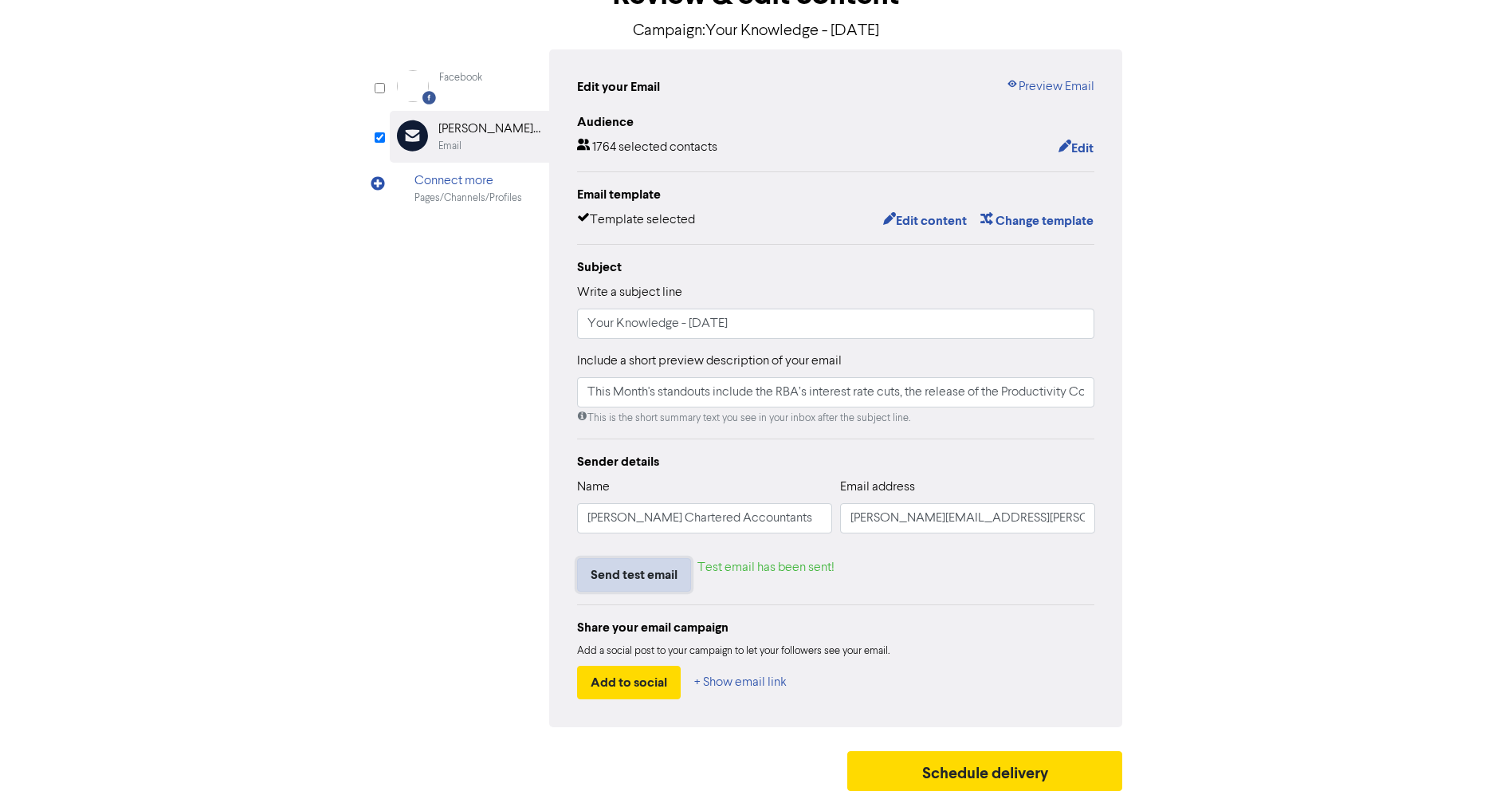
click at [662, 585] on button "Send test email" at bounding box center [635, 575] width 114 height 34
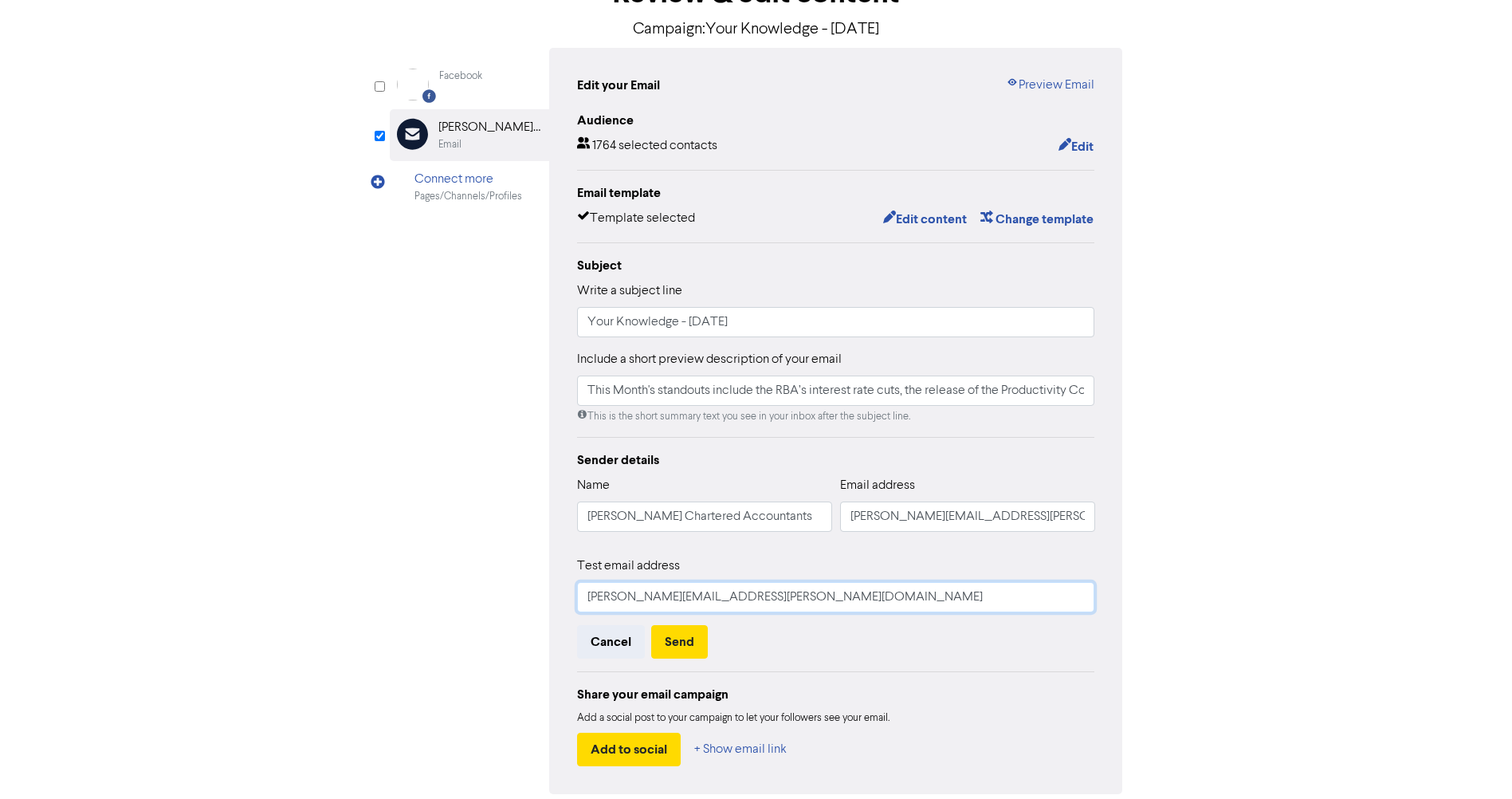
click at [646, 602] on input "[PERSON_NAME][EMAIL_ADDRESS][PERSON_NAME][DOMAIN_NAME]" at bounding box center [836, 597] width 518 height 30
click at [644, 600] on input "[PERSON_NAME][EMAIL_ADDRESS][PERSON_NAME][DOMAIN_NAME]" at bounding box center [836, 597] width 518 height 30
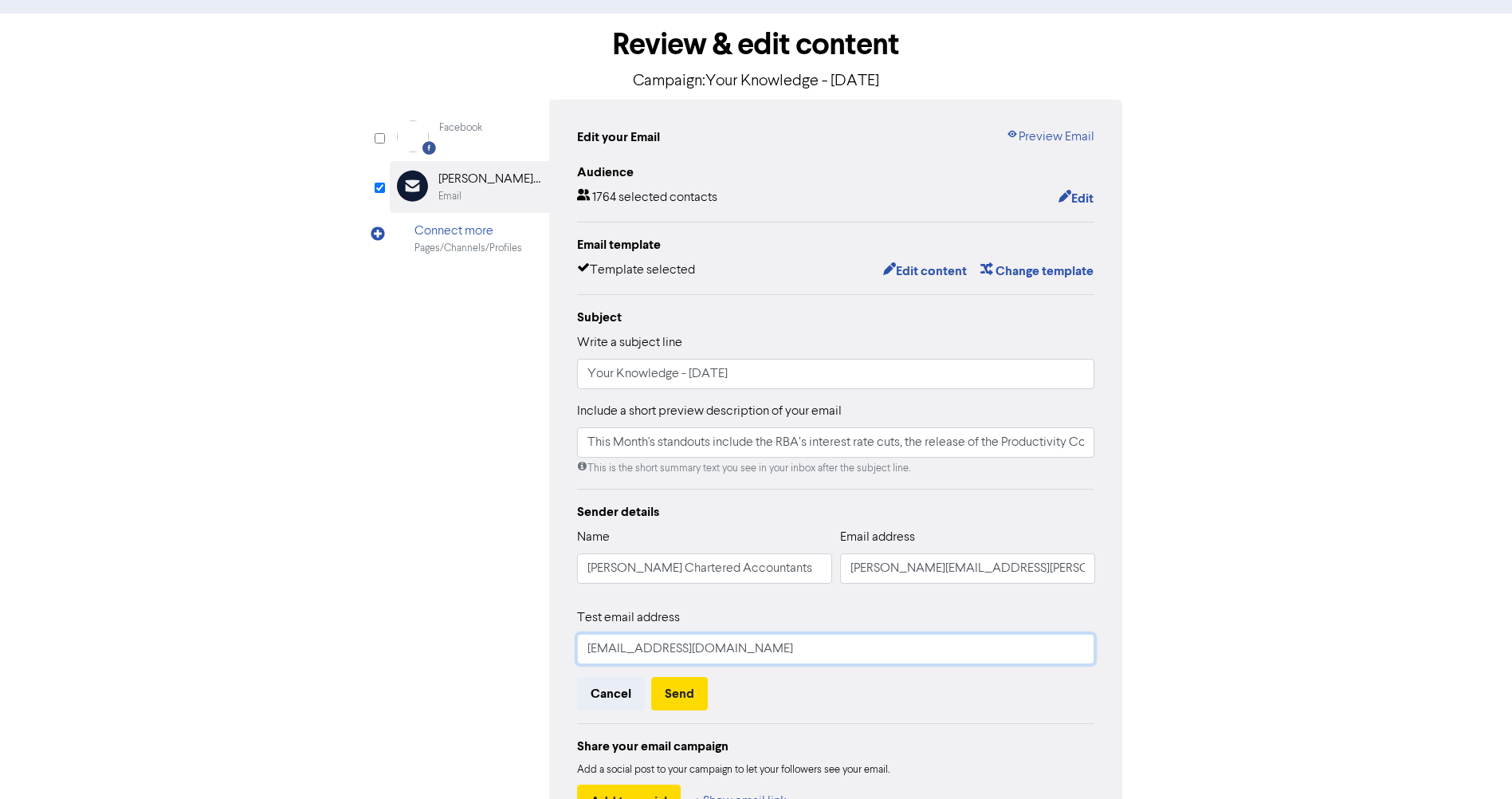
scroll to position [35, 0]
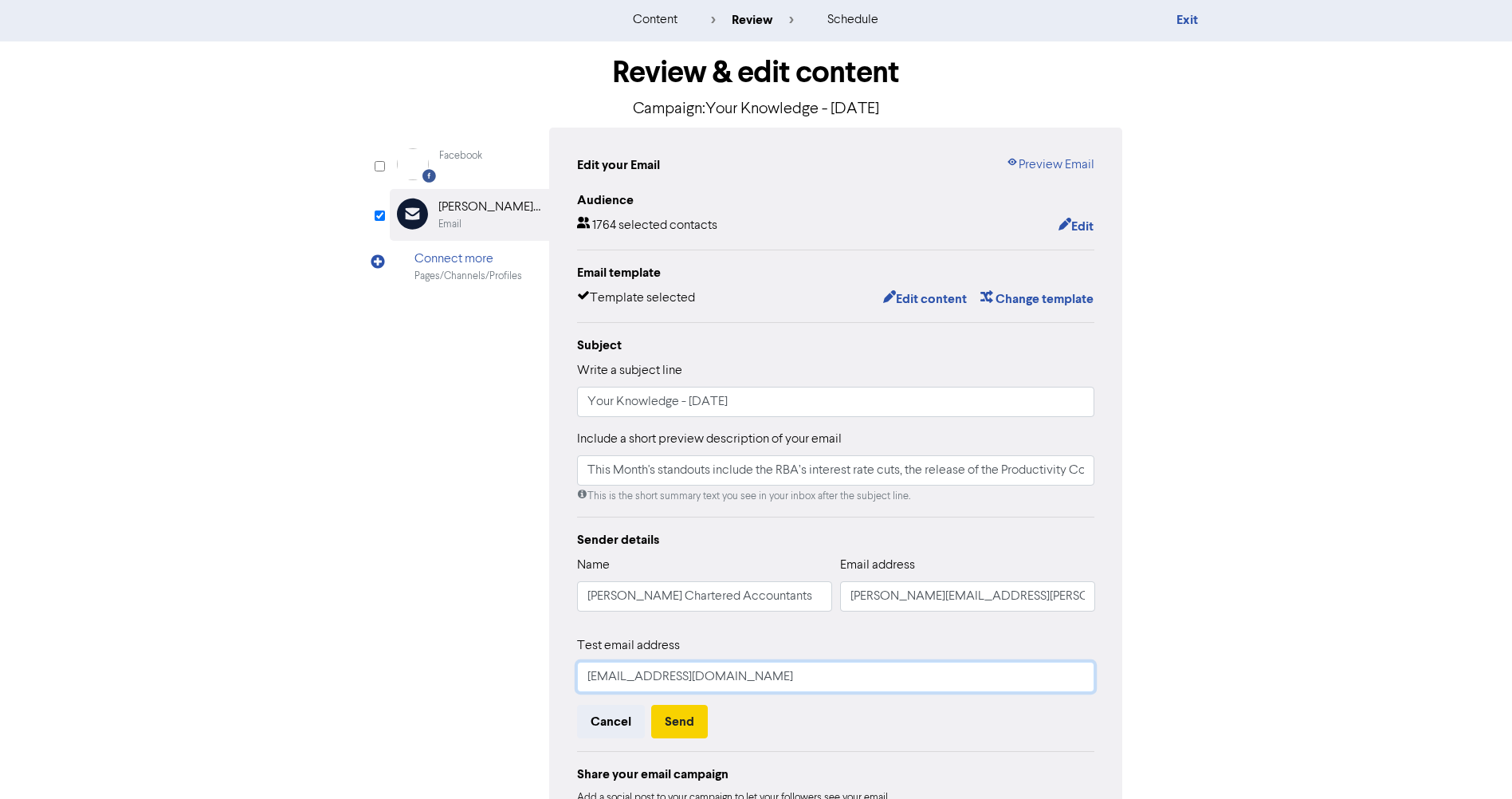
type input "[EMAIL_ADDRESS][DOMAIN_NAME]"
click at [683, 727] on button "Send" at bounding box center [680, 722] width 56 height 34
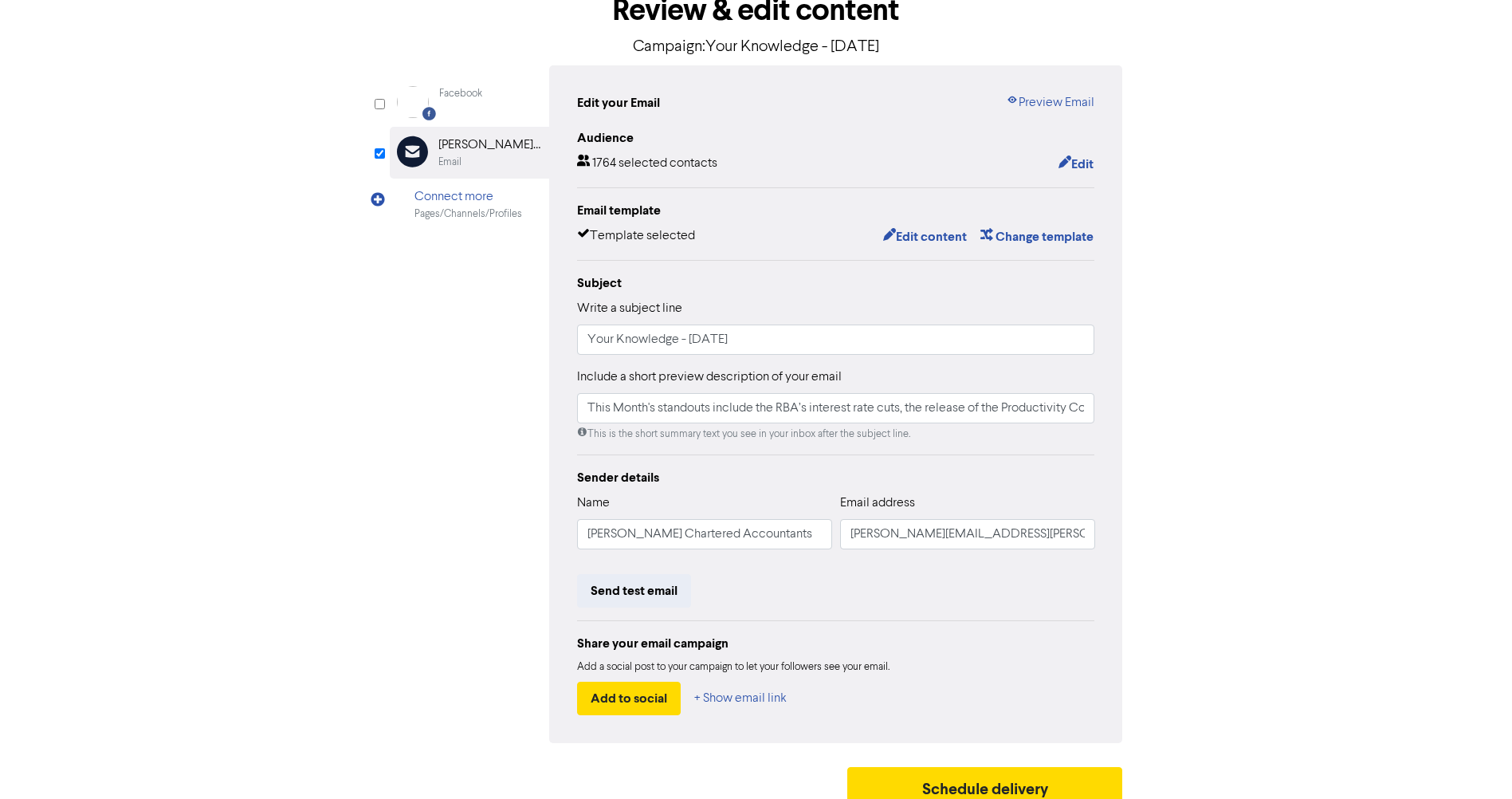
scroll to position [114, 0]
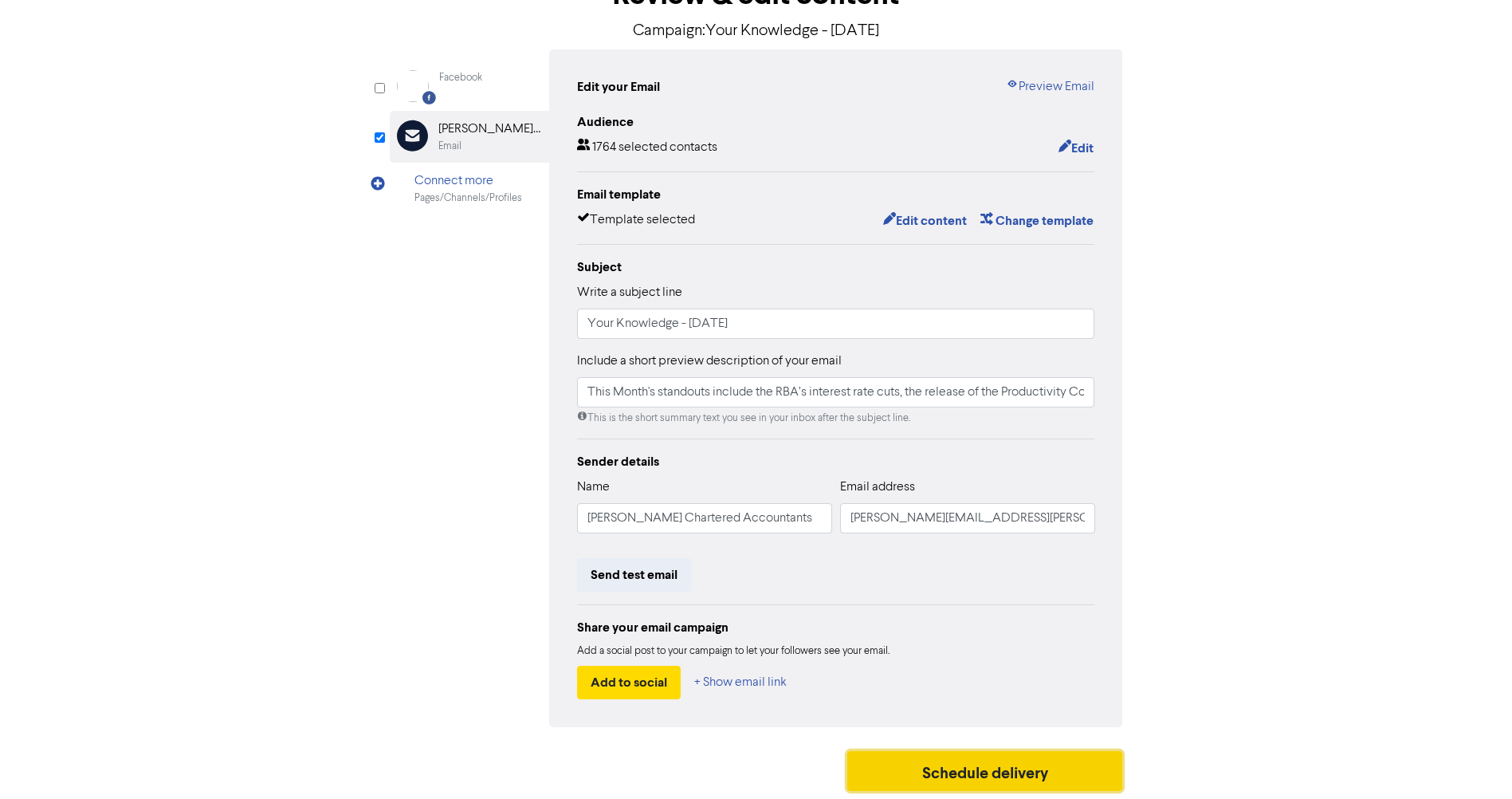
click at [1004, 775] on button "Schedule delivery" at bounding box center [985, 771] width 276 height 40
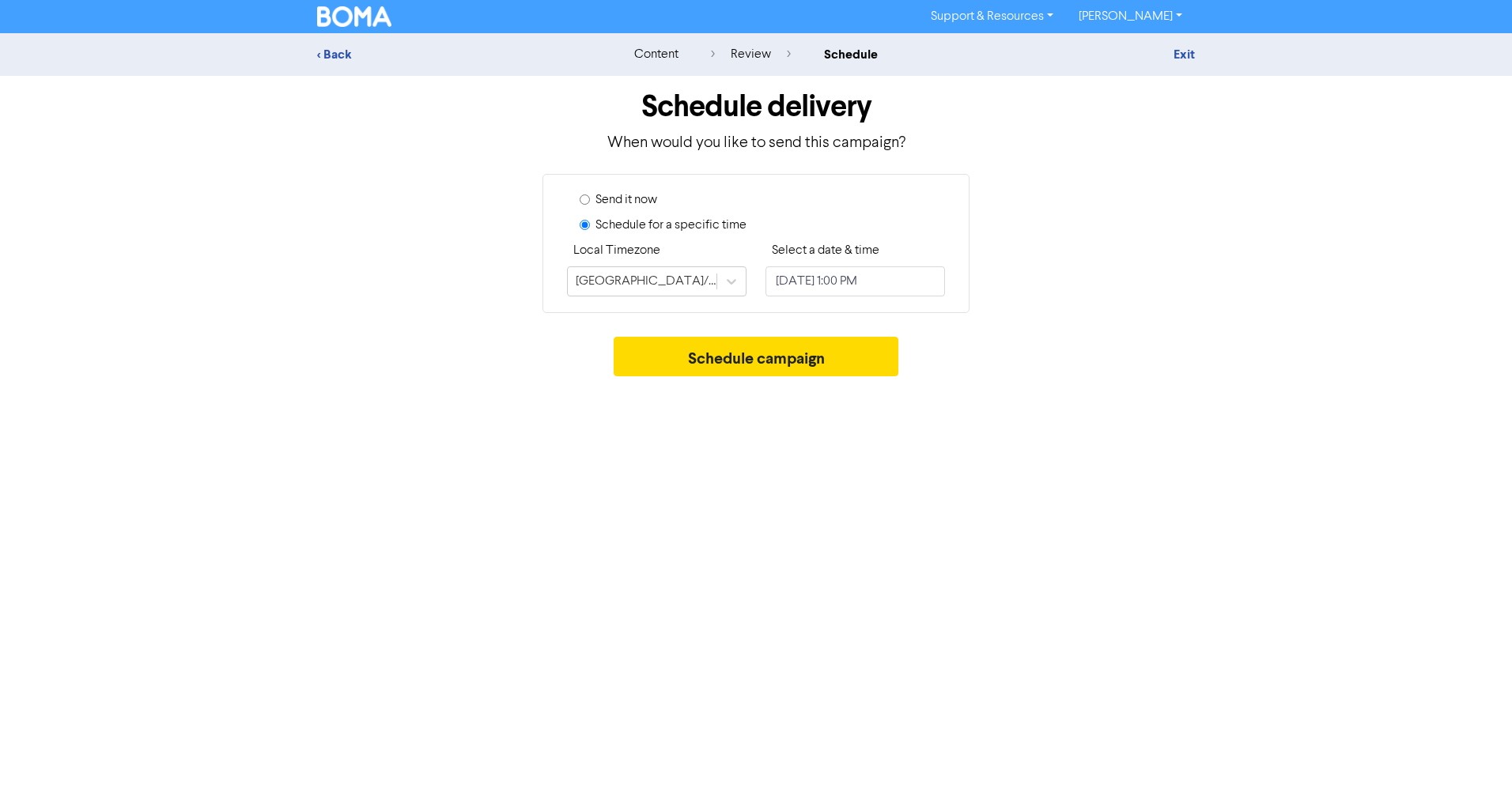
click at [624, 206] on label "Send it now" at bounding box center [626, 200] width 61 height 19
click at [590, 205] on input "Send it now" at bounding box center [584, 199] width 10 height 10
radio input "true"
radio input "false"
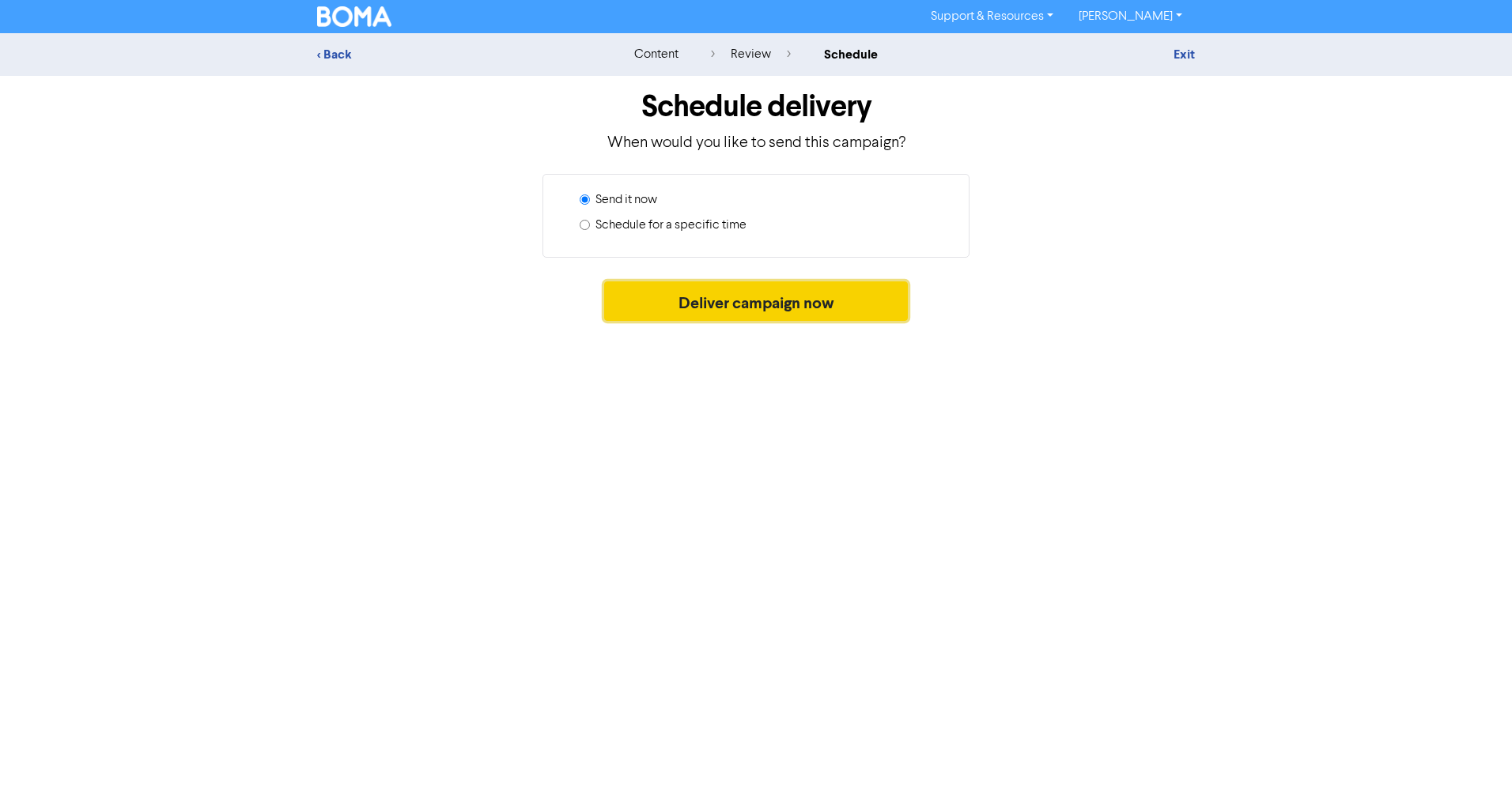
click at [735, 306] on button "Deliver campaign now" at bounding box center [756, 301] width 304 height 40
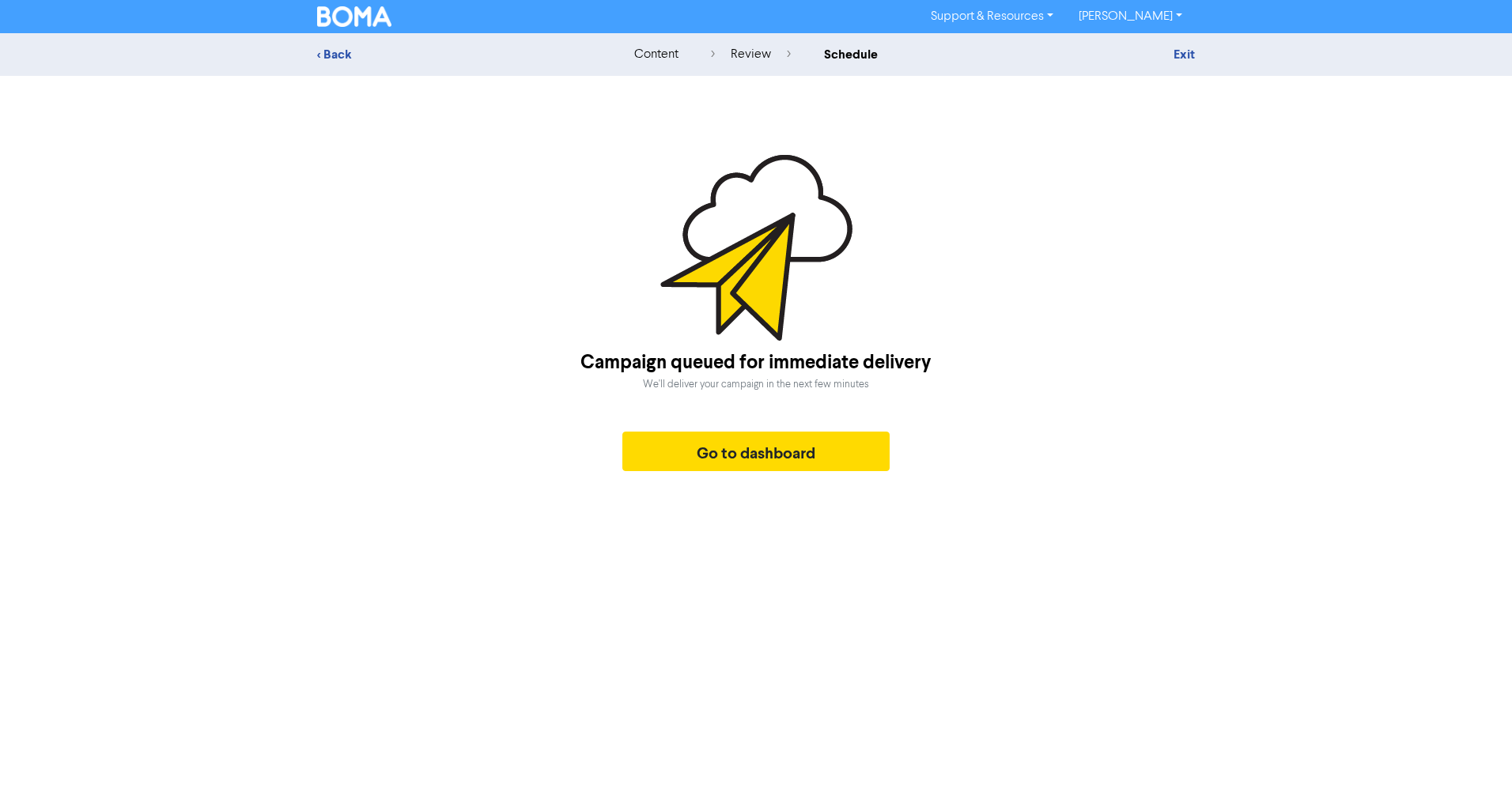
click at [1127, 19] on link "[PERSON_NAME]" at bounding box center [1130, 16] width 129 height 25
click at [1127, 49] on button "Log Out" at bounding box center [1129, 47] width 125 height 19
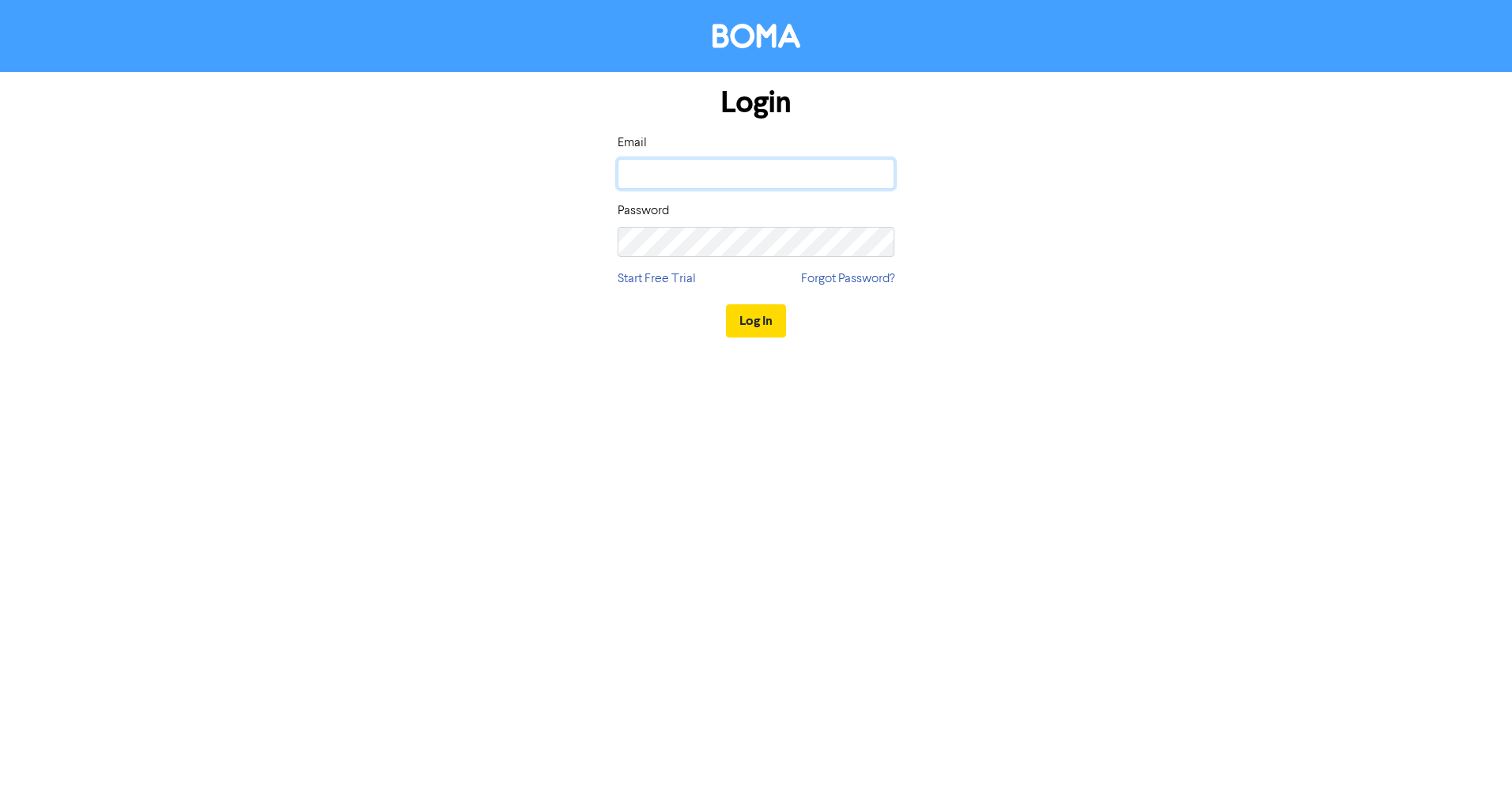
type input "[EMAIL_ADDRESS][DOMAIN_NAME]"
